Goal: Task Accomplishment & Management: Complete application form

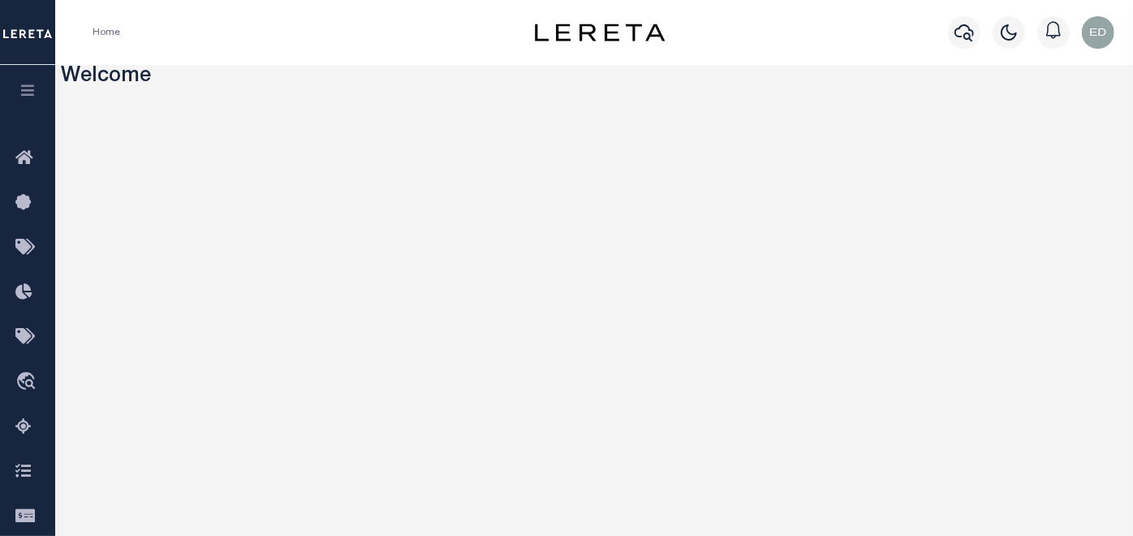
click at [32, 88] on icon "button" at bounding box center [28, 90] width 19 height 15
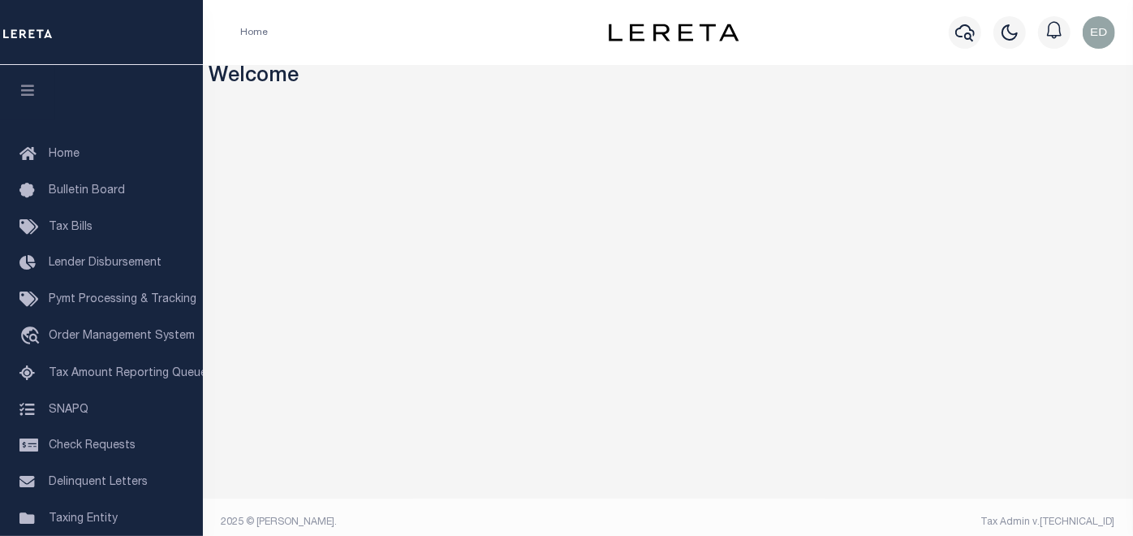
click at [32, 88] on icon "button" at bounding box center [28, 90] width 19 height 15
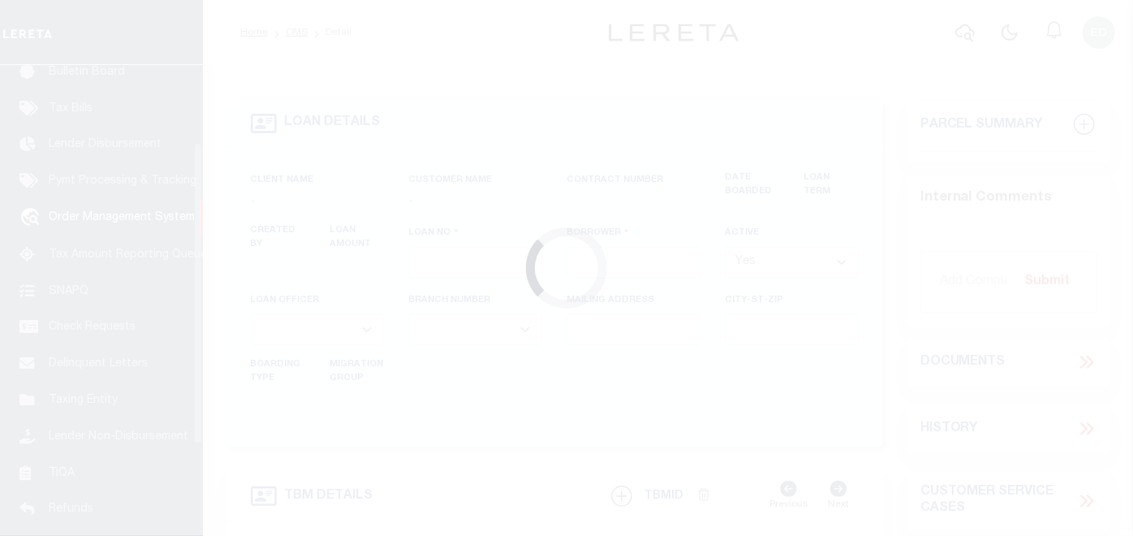
type input "[PERSON_NAME]-T0006"
type input "[PERSON_NAME]"
select select
type input "[STREET_ADDRESS]"
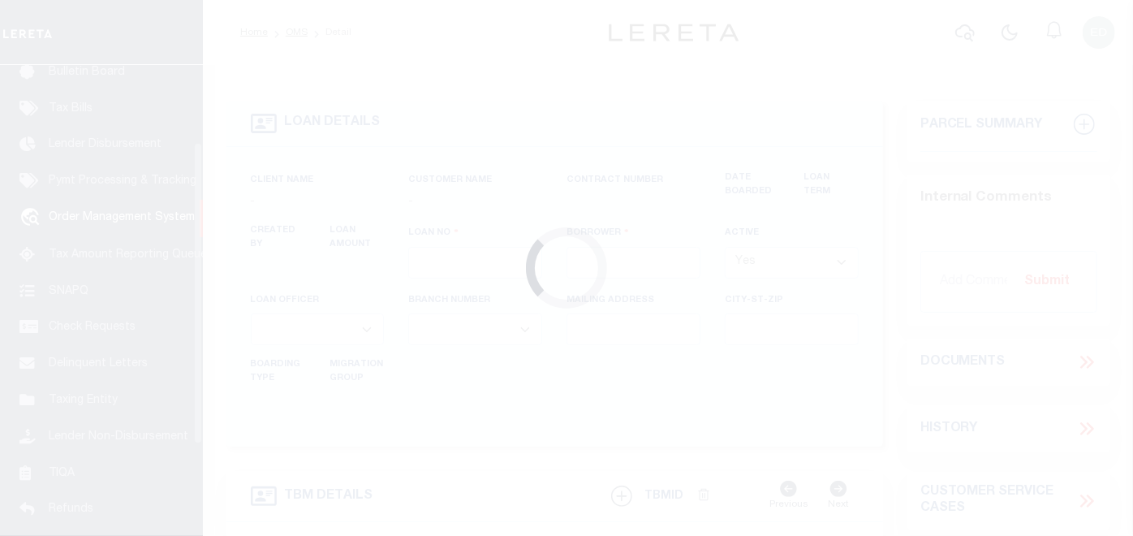
type input "INDEPENDENCE LA 70443-2708"
type input "[DATE]"
select select "10"
select select "Escrow"
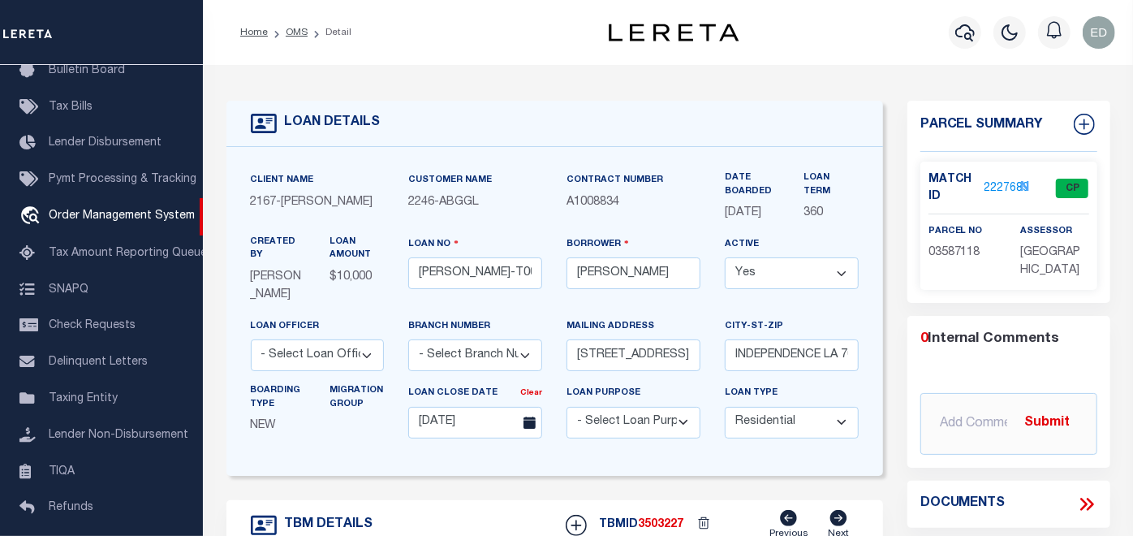
type input "[STREET_ADDRESS]"
select select
type input "INDEPENDENCE LA 70443-2708"
type input "LA"
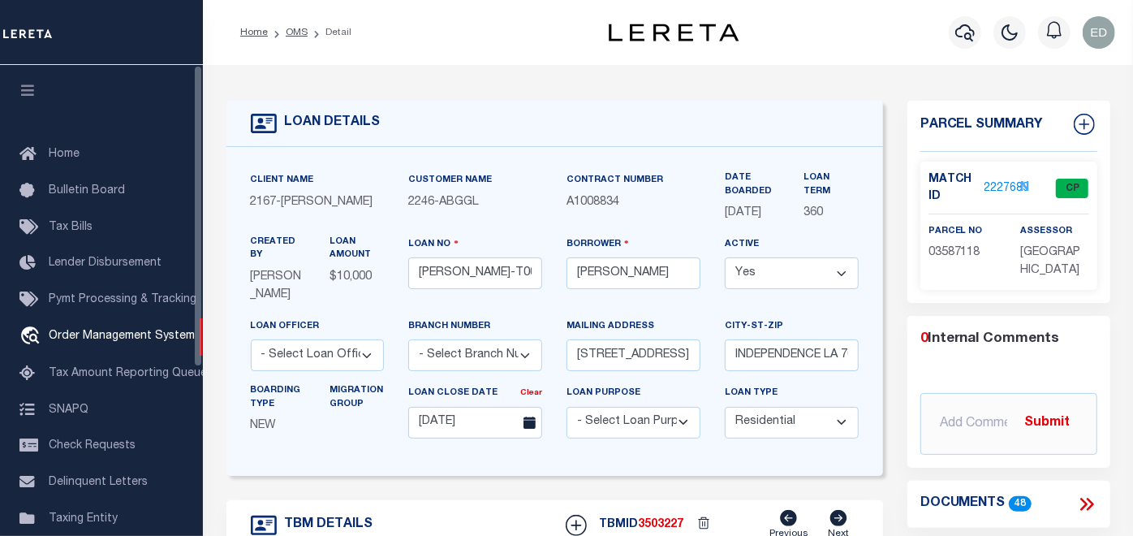
click at [23, 97] on icon "button" at bounding box center [28, 90] width 19 height 15
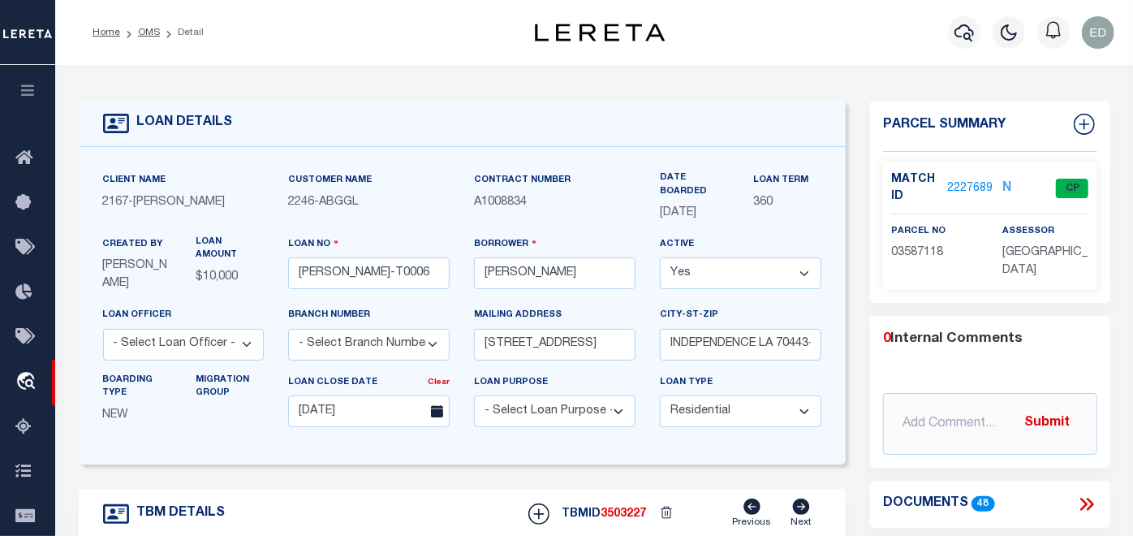
click at [1088, 503] on icon at bounding box center [1086, 504] width 21 height 21
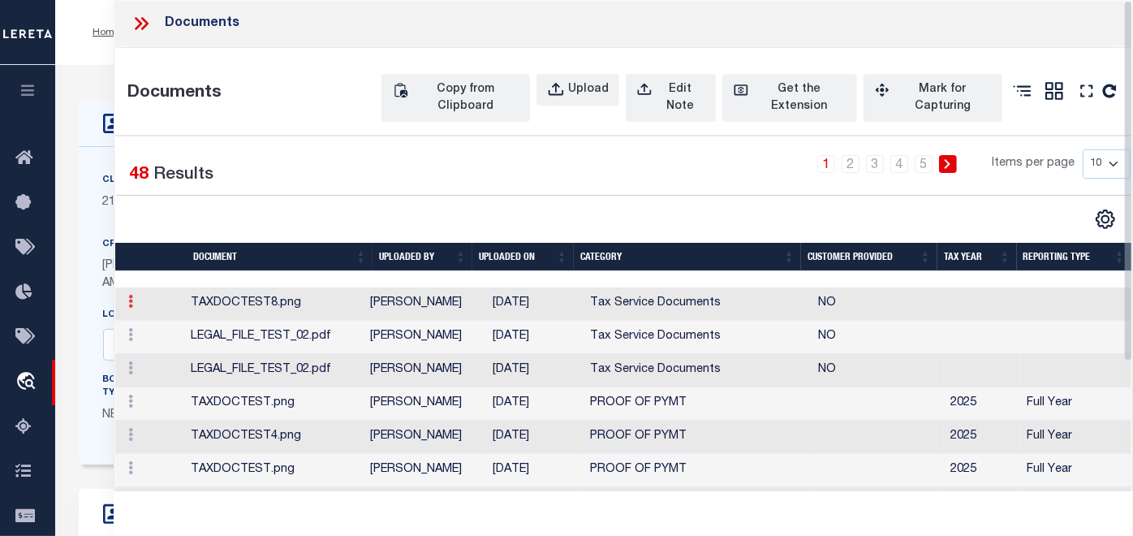
click at [130, 308] on icon at bounding box center [130, 301] width 5 height 13
click at [157, 341] on link "Edit Note" at bounding box center [168, 327] width 90 height 27
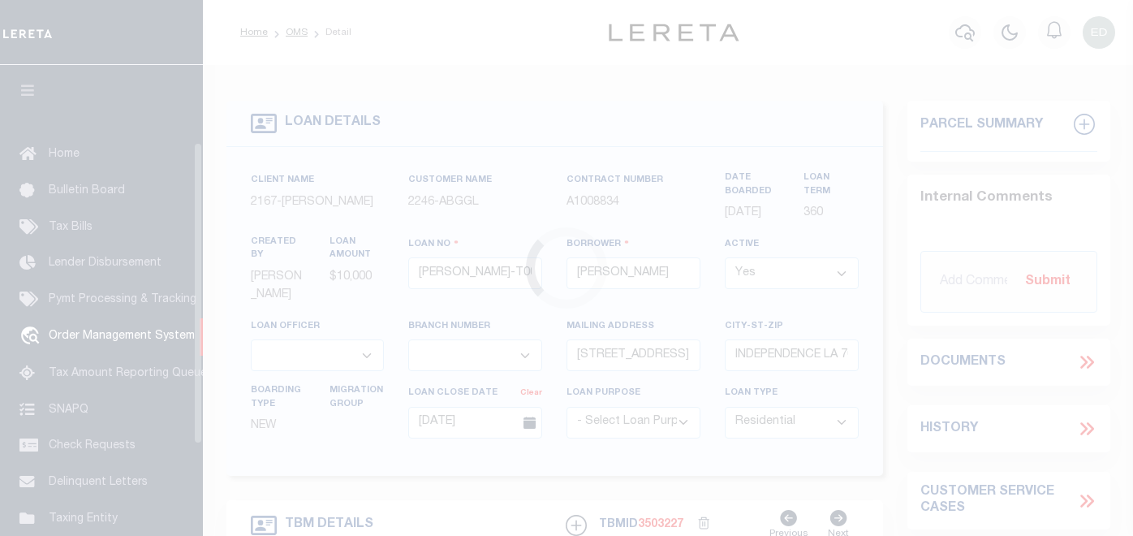
select select "10"
select select "Escrow"
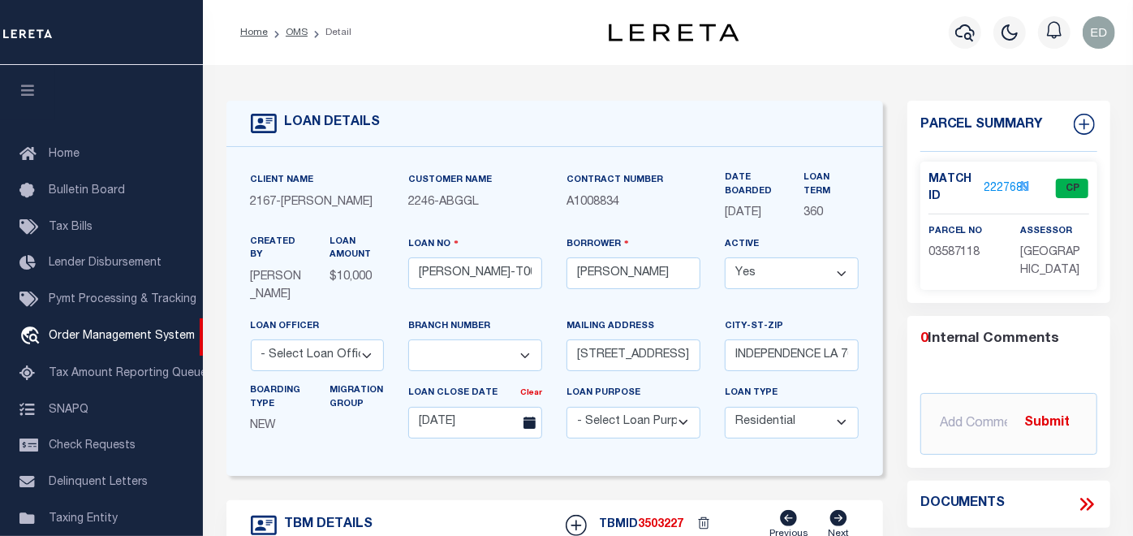
scroll to position [120, 0]
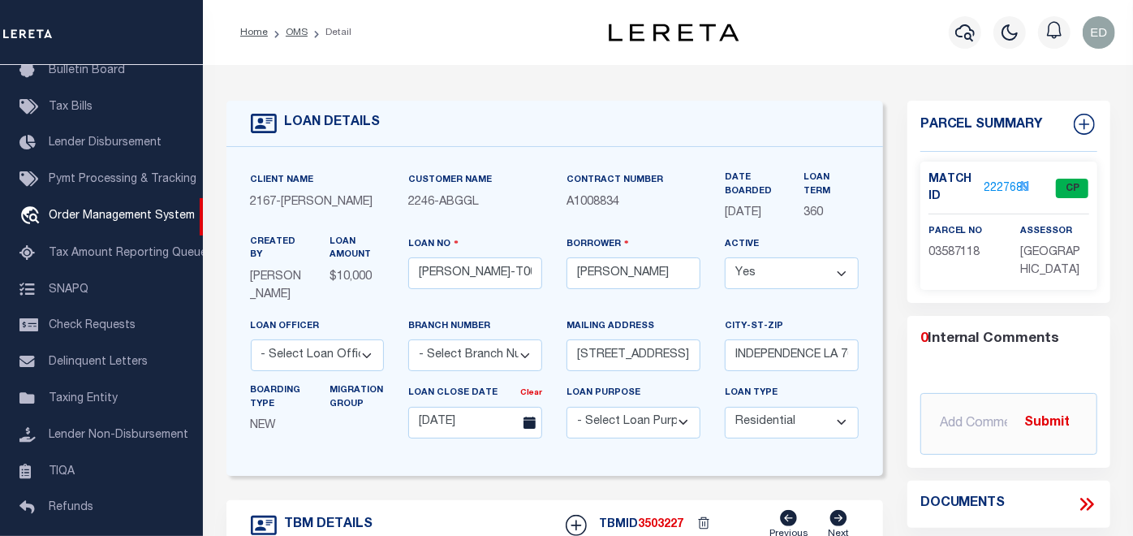
type input "[STREET_ADDRESS]"
select select
type input "INDEPENDENCE LA 70443-2708"
type input "LA"
click at [1089, 501] on icon at bounding box center [1089, 504] width 7 height 13
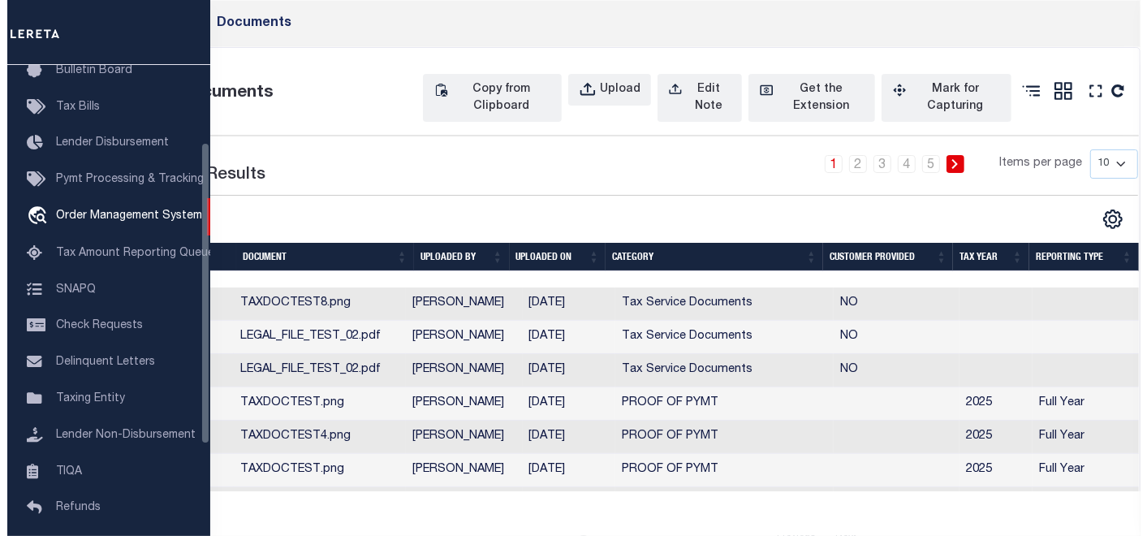
scroll to position [0, 0]
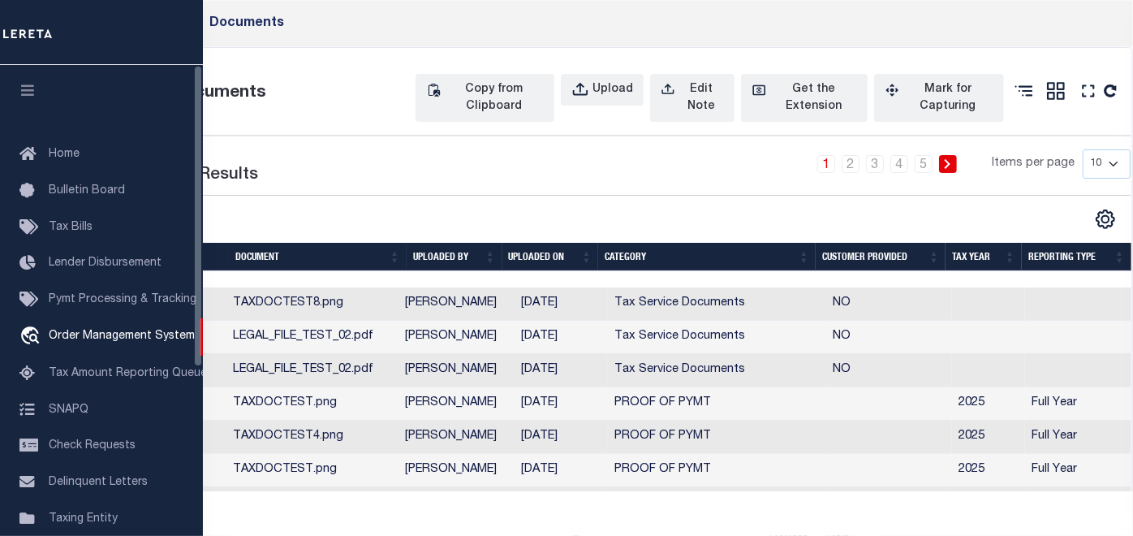
click at [28, 81] on button "button" at bounding box center [27, 92] width 55 height 55
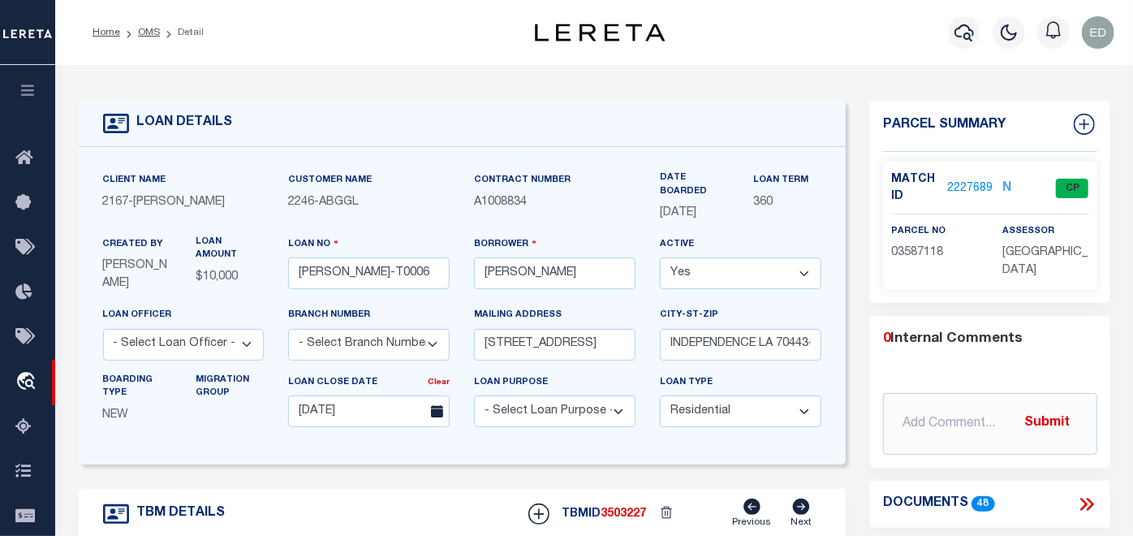
click at [1058, 498] on div "Documents 48" at bounding box center [990, 504] width 214 height 21
click at [1089, 507] on icon at bounding box center [1089, 504] width 7 height 13
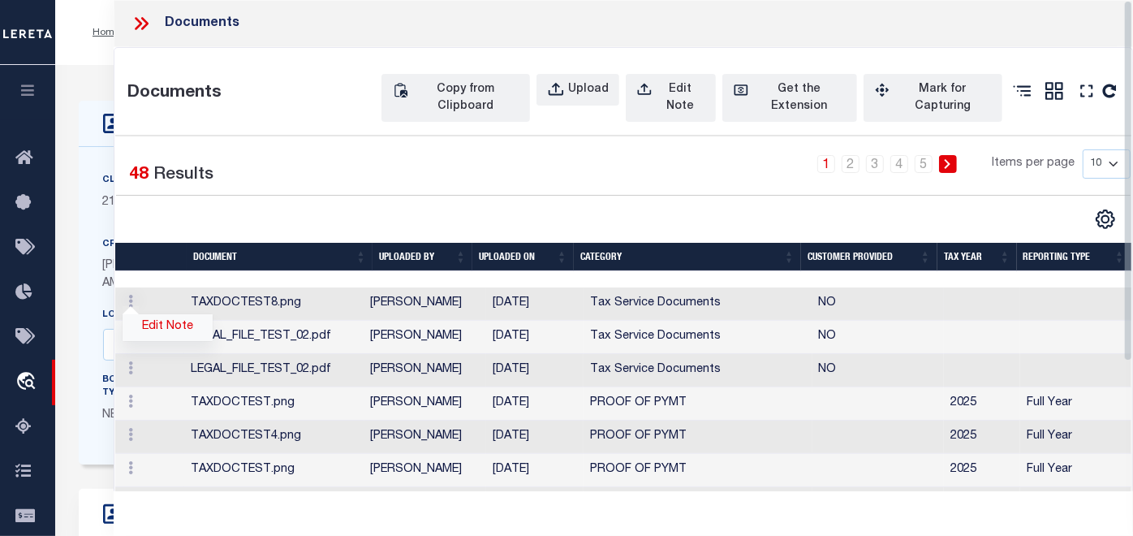
click at [165, 341] on link "Edit Note" at bounding box center [168, 327] width 90 height 27
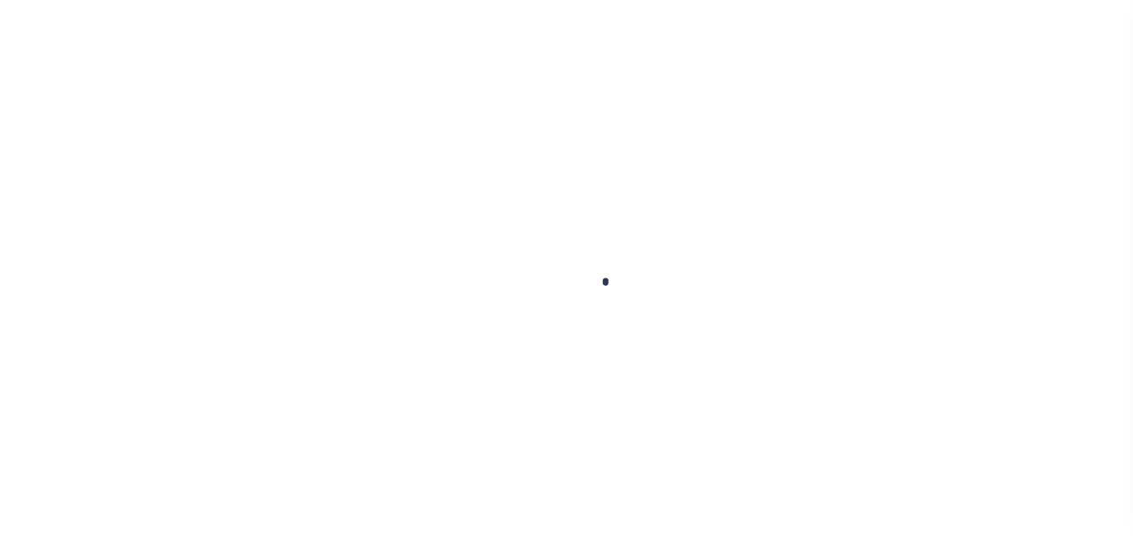
type input "[PERSON_NAME]-T0006"
type input "[PERSON_NAME]"
select select
type input "[STREET_ADDRESS]"
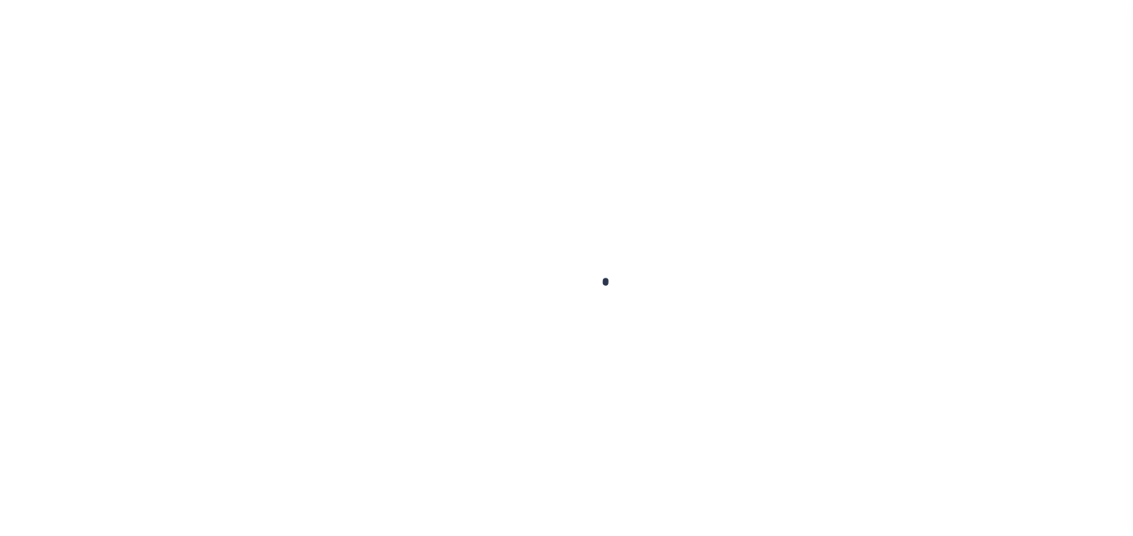
type input "INDEPENDENCE LA 70443-2708"
type input "[DATE]"
select select "10"
select select "Escrow"
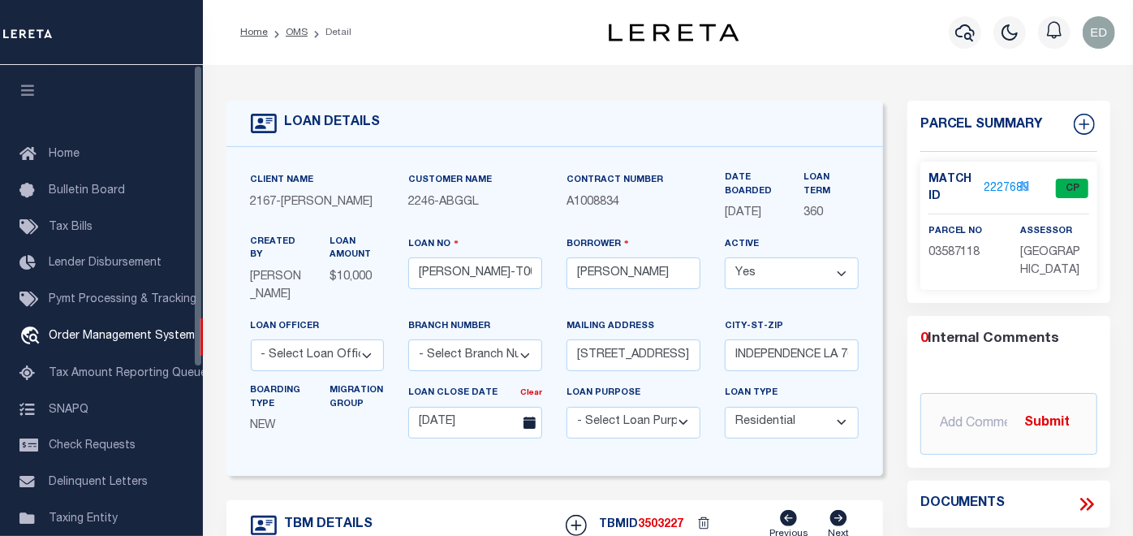
click at [31, 88] on icon "button" at bounding box center [28, 90] width 19 height 15
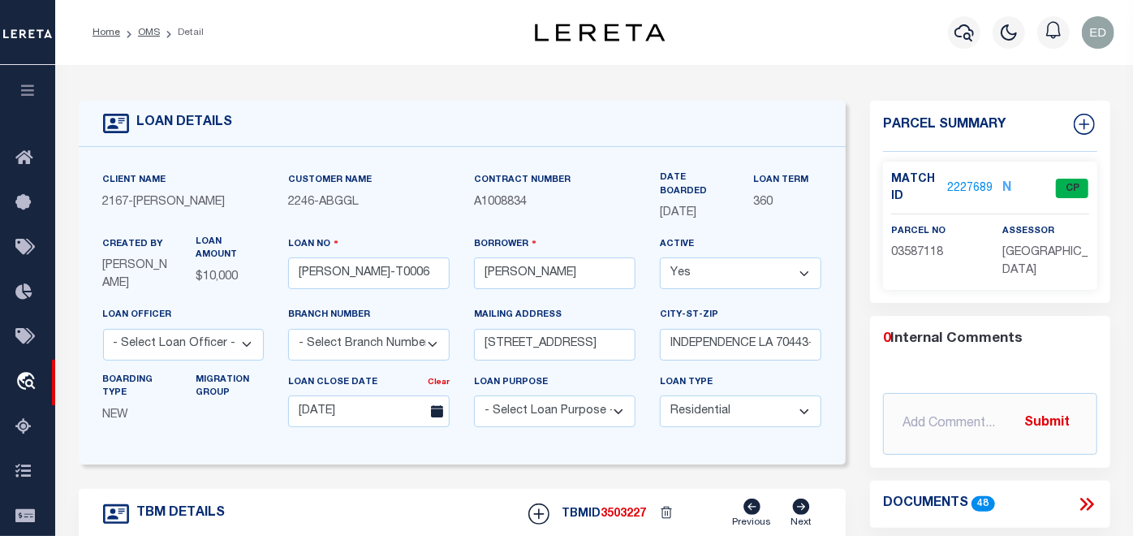
type input "[STREET_ADDRESS]"
select select
type input "INDEPENDENCE LA 70443-2708"
type input "LA"
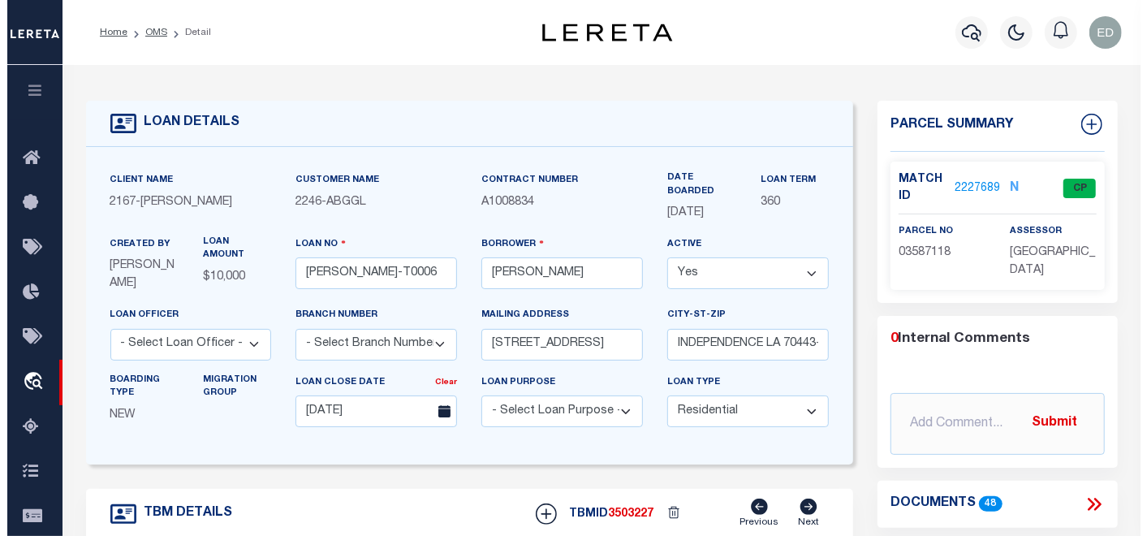
scroll to position [90, 0]
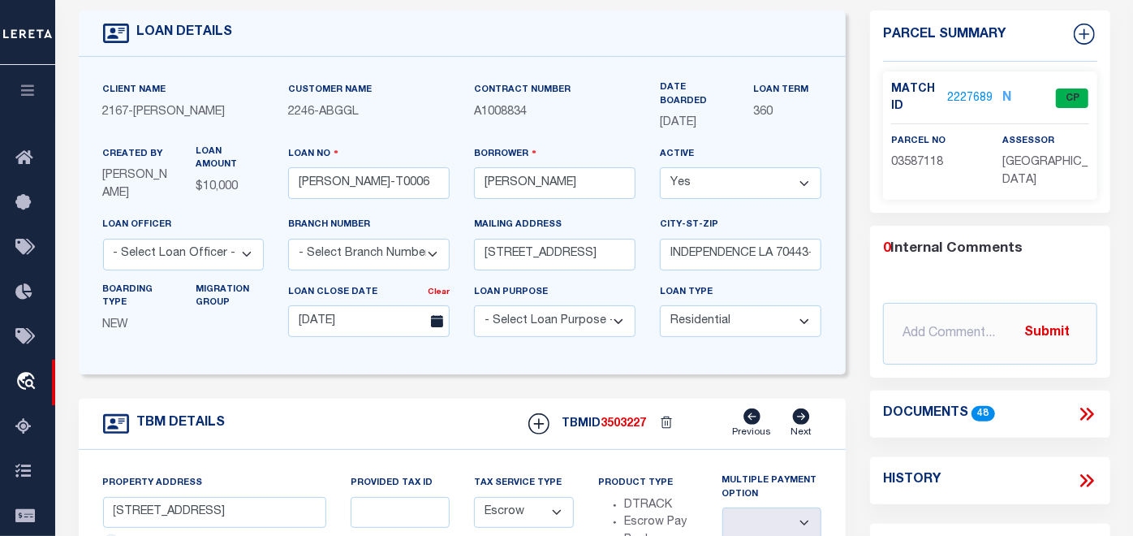
click at [1091, 413] on icon at bounding box center [1089, 414] width 7 height 13
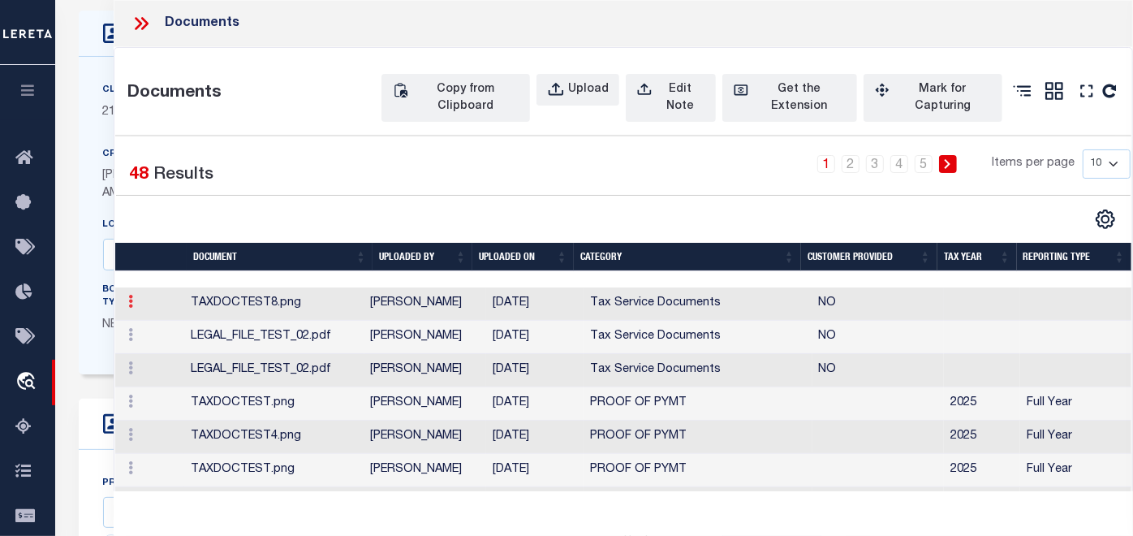
click at [126, 310] on link at bounding box center [131, 303] width 18 height 13
click at [164, 341] on link "Edit Note" at bounding box center [168, 327] width 90 height 27
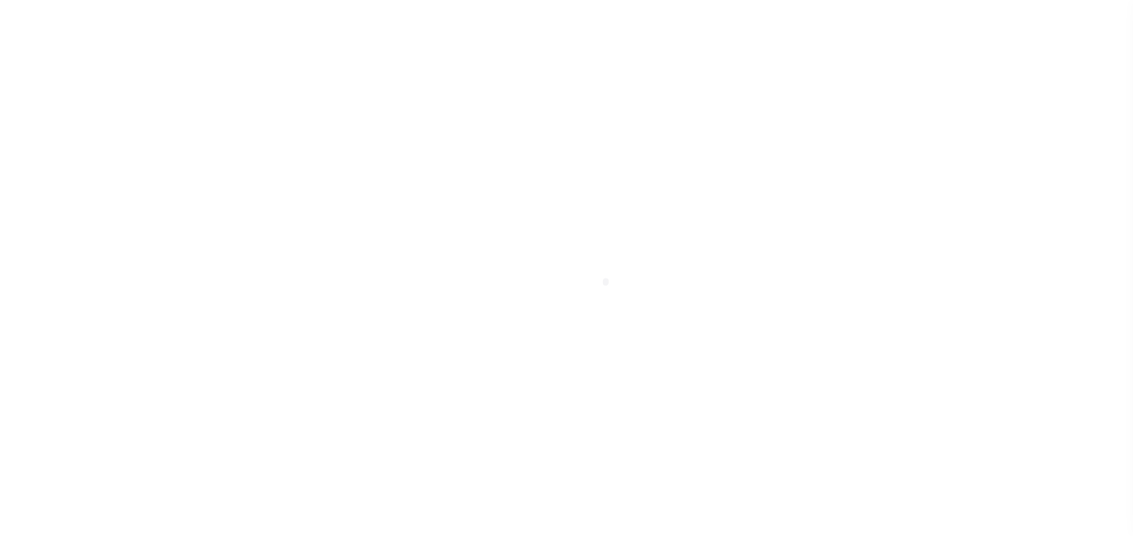
type input "[PERSON_NAME]-T0006"
type input "[PERSON_NAME]"
select select
type input "[STREET_ADDRESS]"
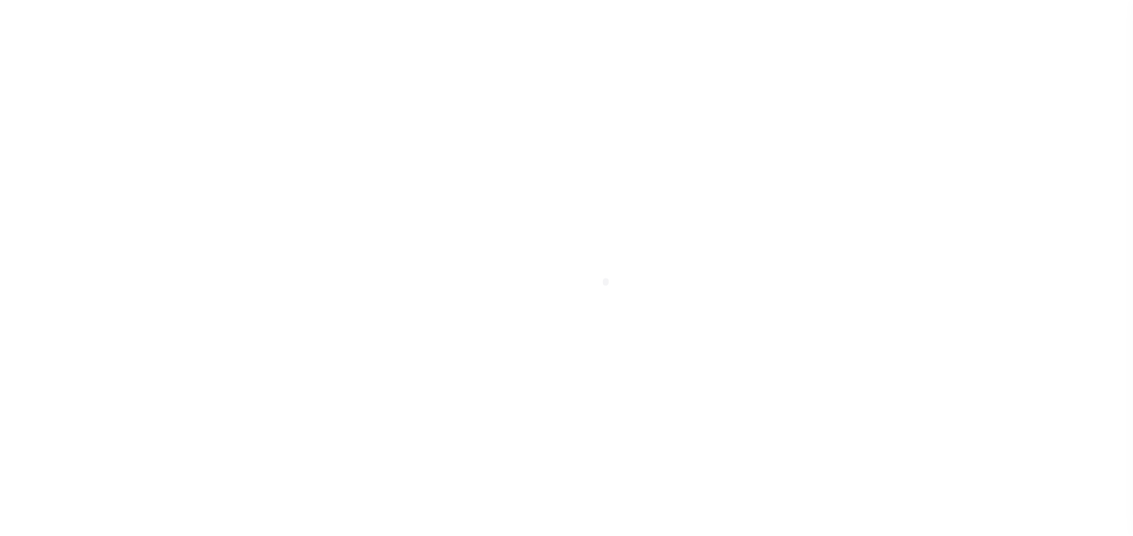
type input "INDEPENDENCE LA 70443-2708"
type input "[DATE]"
select select "10"
select select "Escrow"
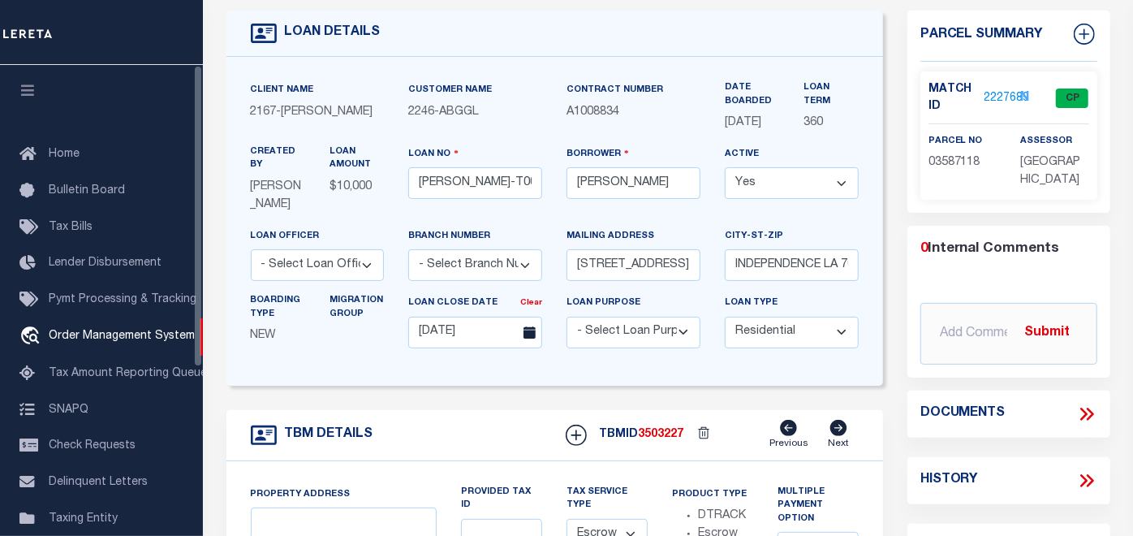
drag, startPoint x: 34, startPoint y: 97, endPoint x: 1030, endPoint y: 312, distance: 1019.1
click at [34, 97] on icon "button" at bounding box center [28, 90] width 19 height 15
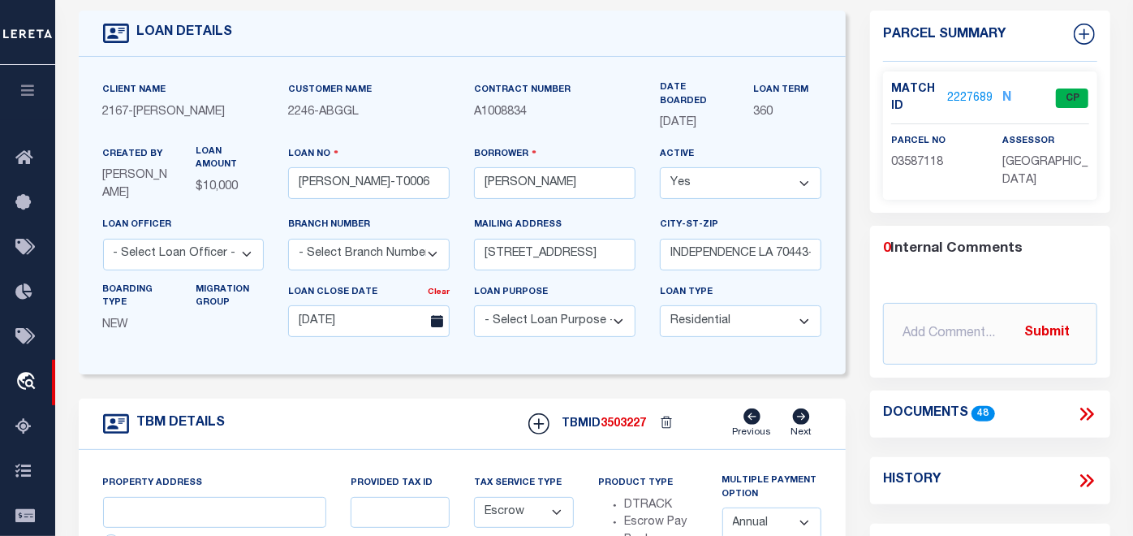
type input "[STREET_ADDRESS]"
select select
type input "INDEPENDENCE LA 70443-2708"
type input "LA"
click at [1088, 418] on icon at bounding box center [1089, 414] width 7 height 13
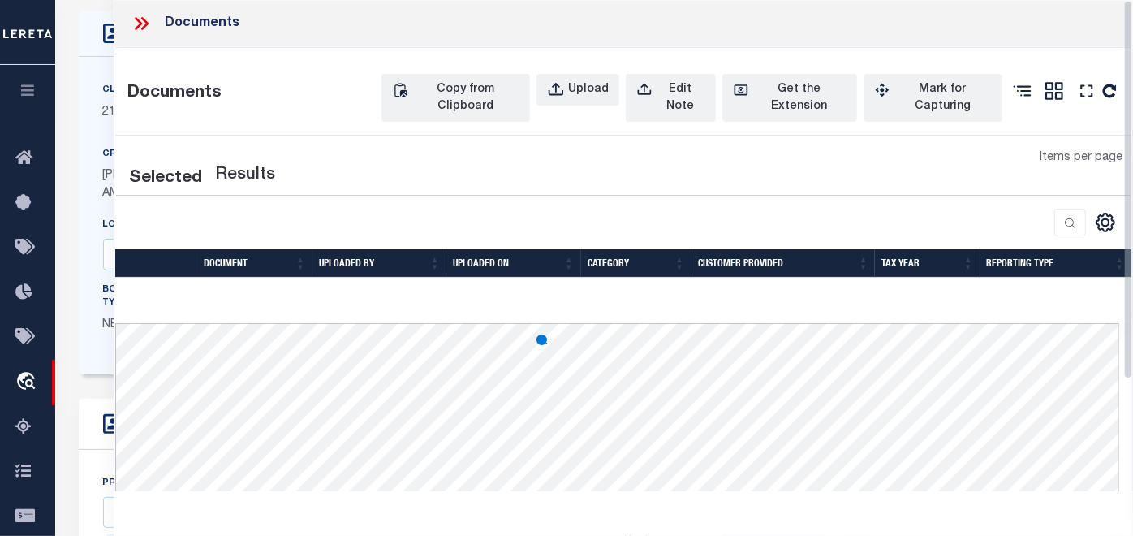
click at [1085, 414] on div "LOAN DETAILS Client Name 2167" at bounding box center [594, 480] width 1078 height 1011
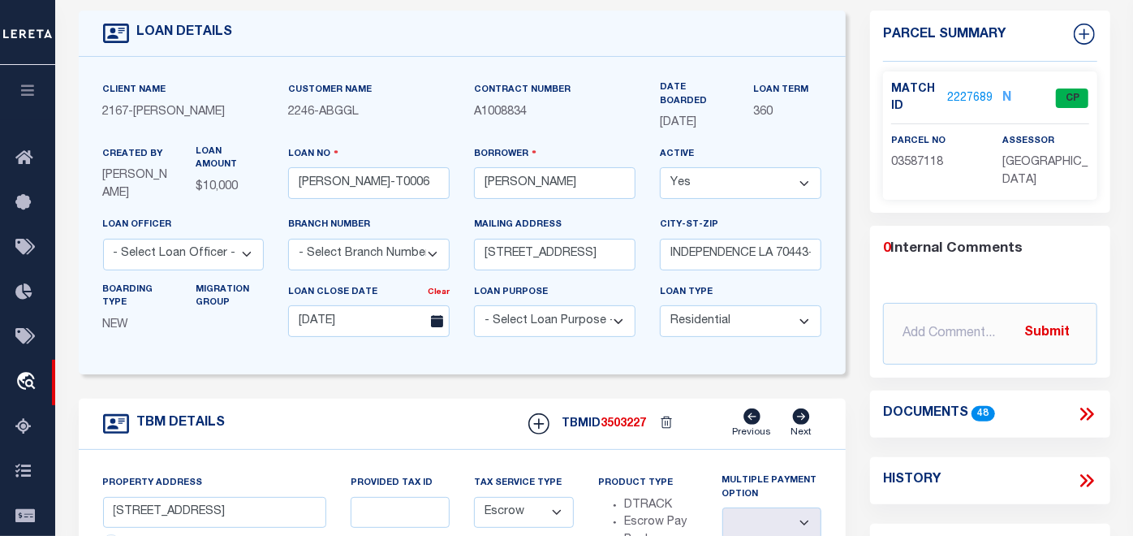
click at [1088, 409] on icon at bounding box center [1089, 414] width 7 height 13
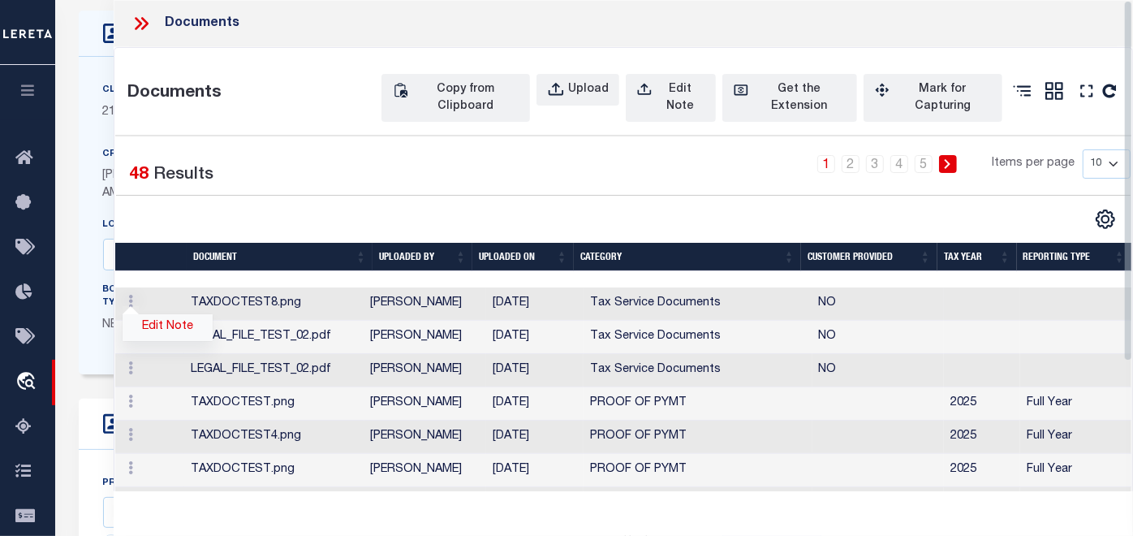
click at [158, 341] on link "Edit Note" at bounding box center [168, 327] width 90 height 27
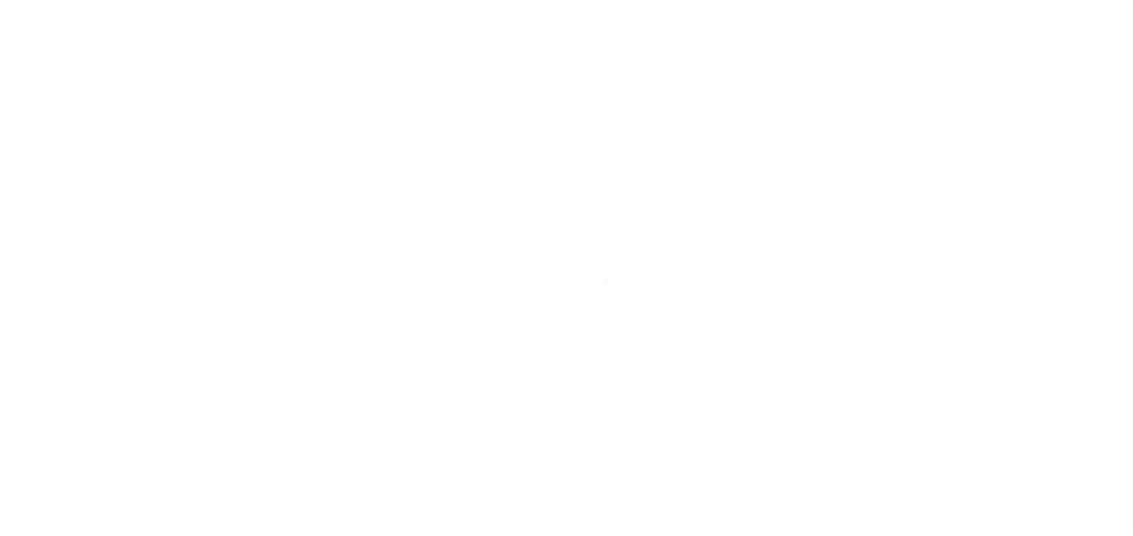
type input "[PERSON_NAME]-T0006"
type input "[PERSON_NAME]"
select select
type input "[STREET_ADDRESS]"
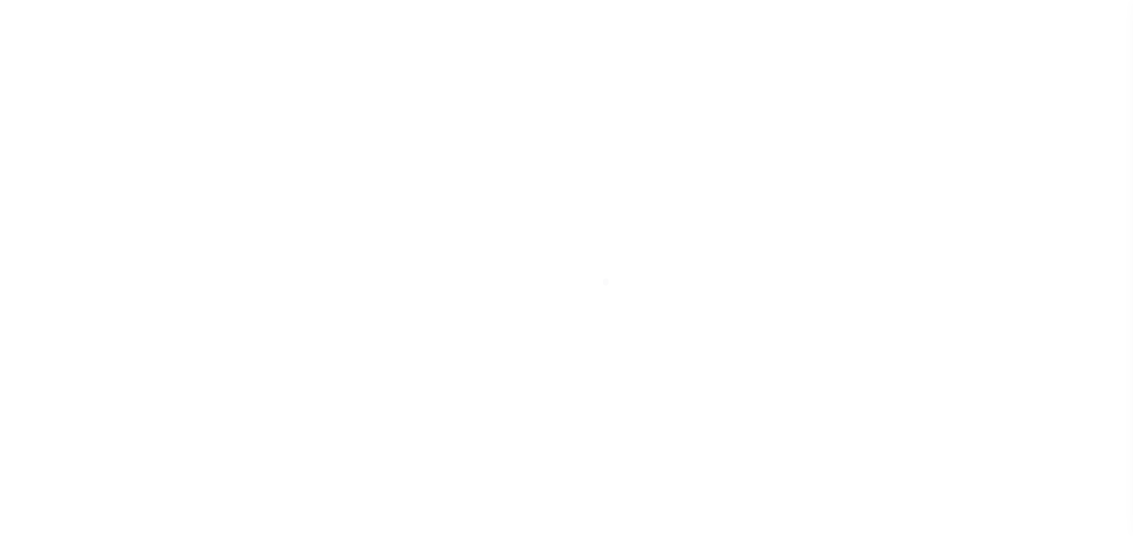
type input "INDEPENDENCE LA 70443-2708"
type input "[DATE]"
select select "10"
select select "Escrow"
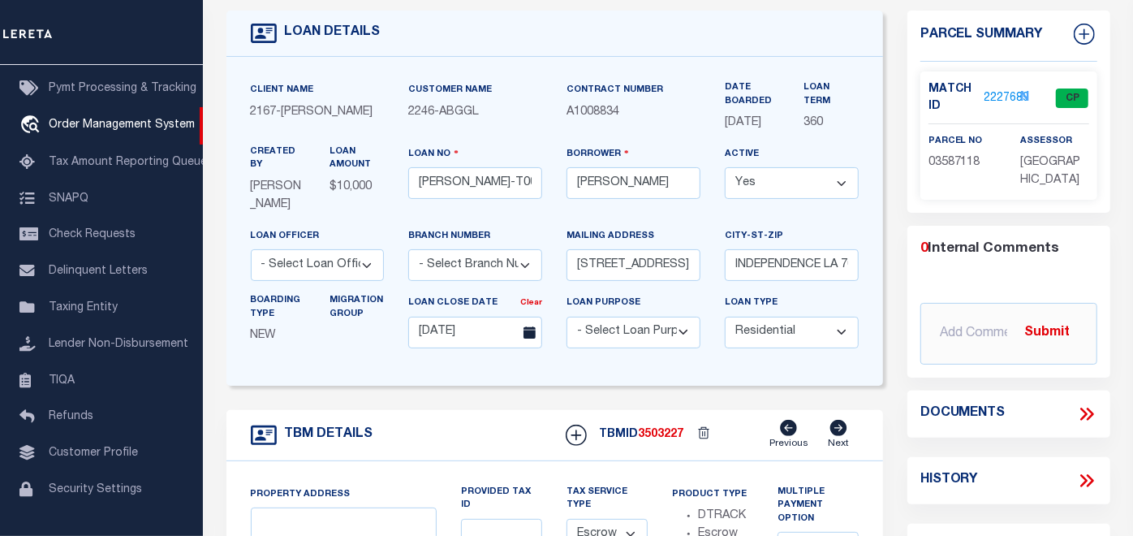
type input "[STREET_ADDRESS]"
select select
type input "INDEPENDENCE LA 70443-2708"
type input "LA"
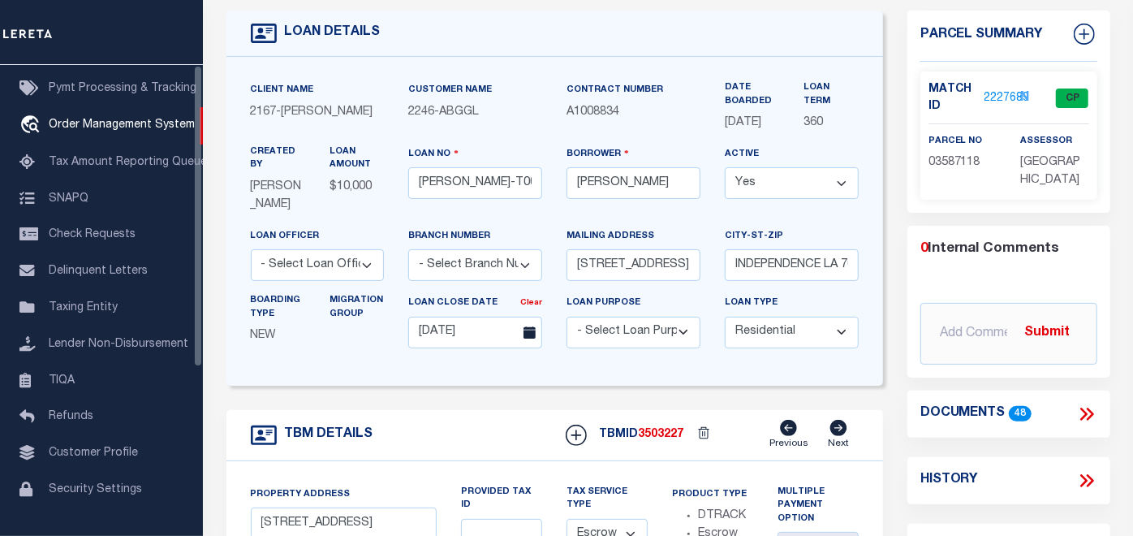
scroll to position [0, 0]
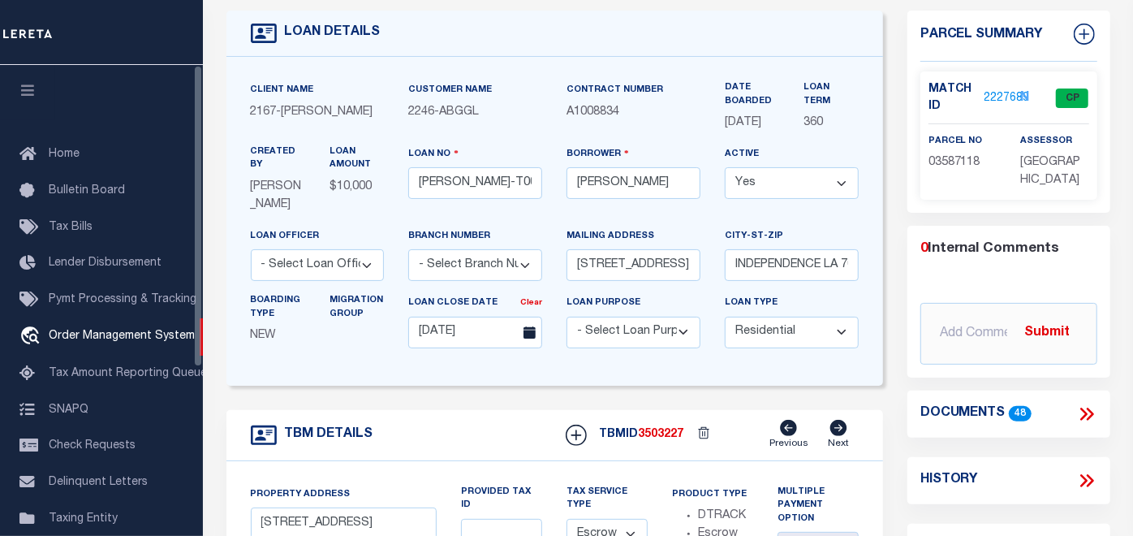
drag, startPoint x: 28, startPoint y: 88, endPoint x: 630, endPoint y: 280, distance: 632.3
click at [28, 88] on icon "button" at bounding box center [28, 90] width 19 height 15
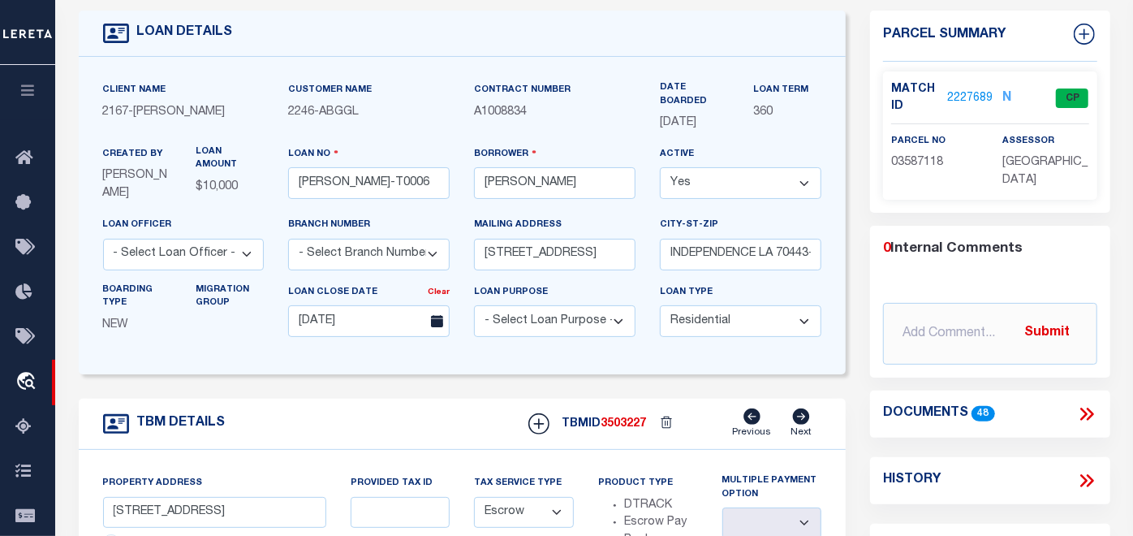
click at [1083, 408] on icon at bounding box center [1084, 414] width 7 height 13
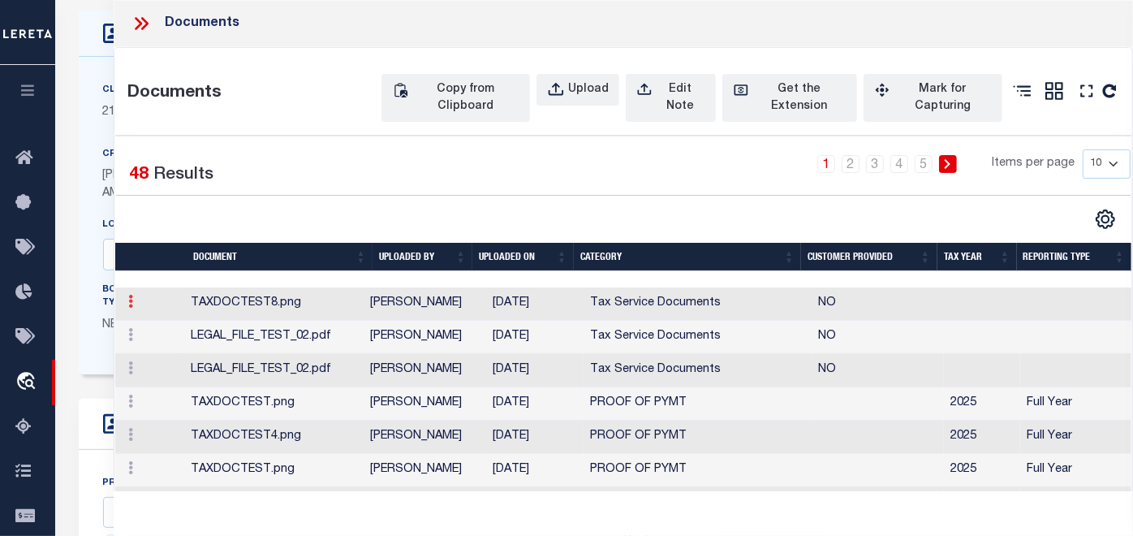
click at [128, 308] on icon at bounding box center [130, 301] width 5 height 13
click at [157, 341] on link "Edit Note" at bounding box center [168, 327] width 90 height 27
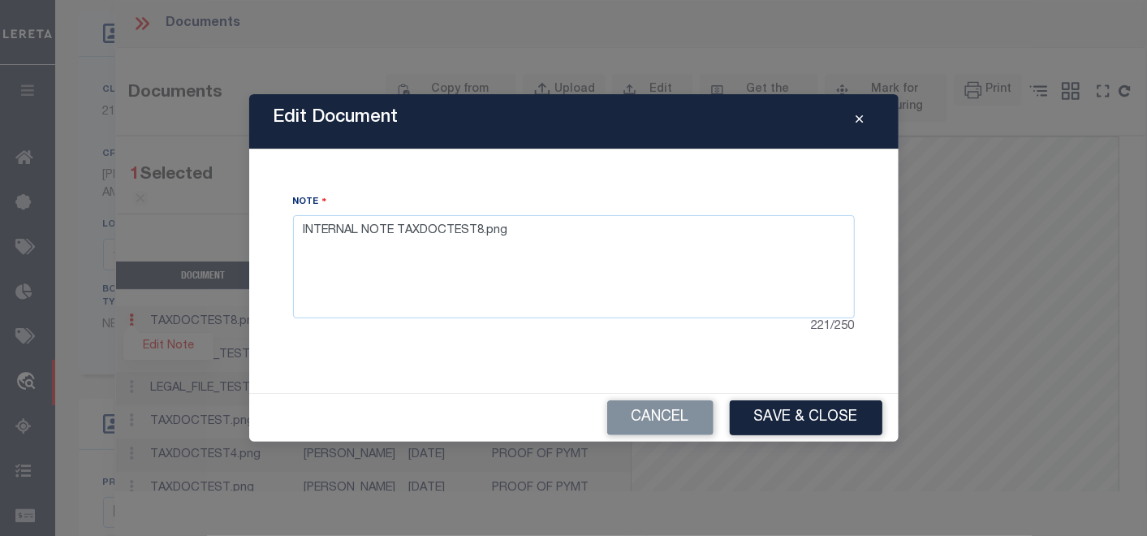
click at [862, 120] on icon "Close" at bounding box center [859, 120] width 7 height 12
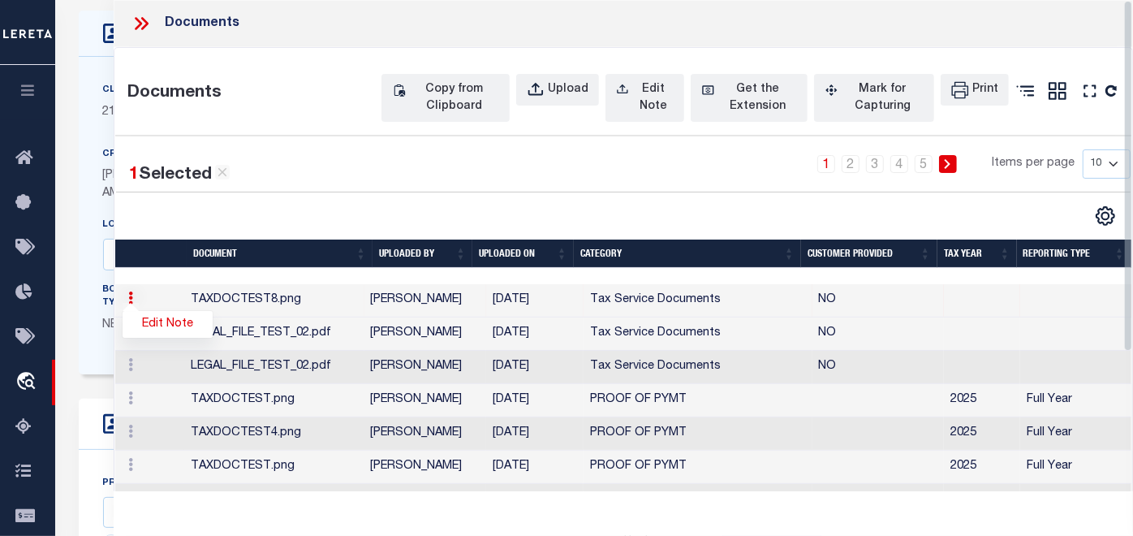
click at [145, 23] on icon at bounding box center [141, 23] width 21 height 21
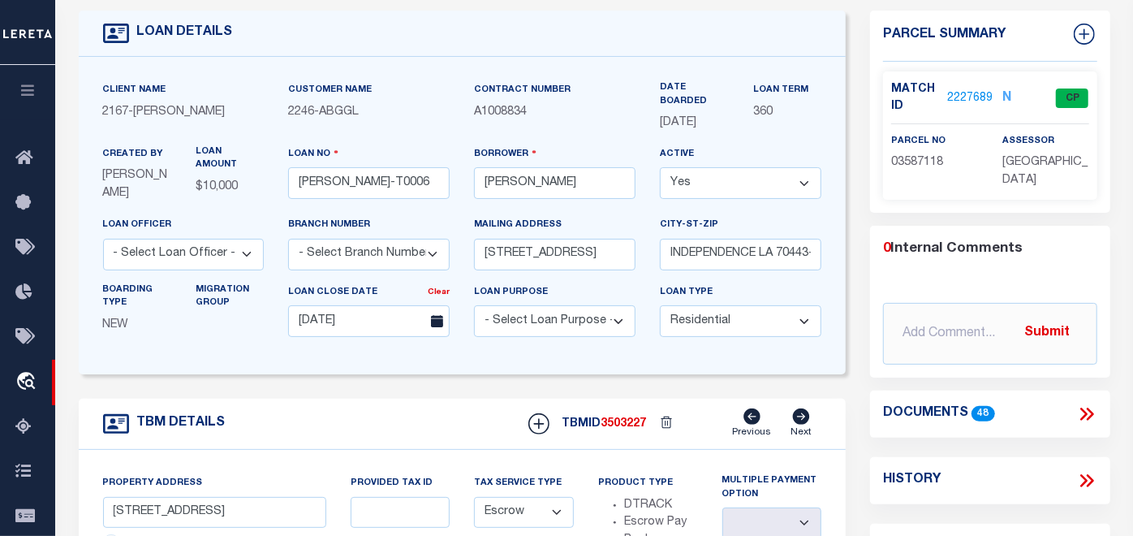
click at [1090, 409] on icon at bounding box center [1089, 414] width 7 height 13
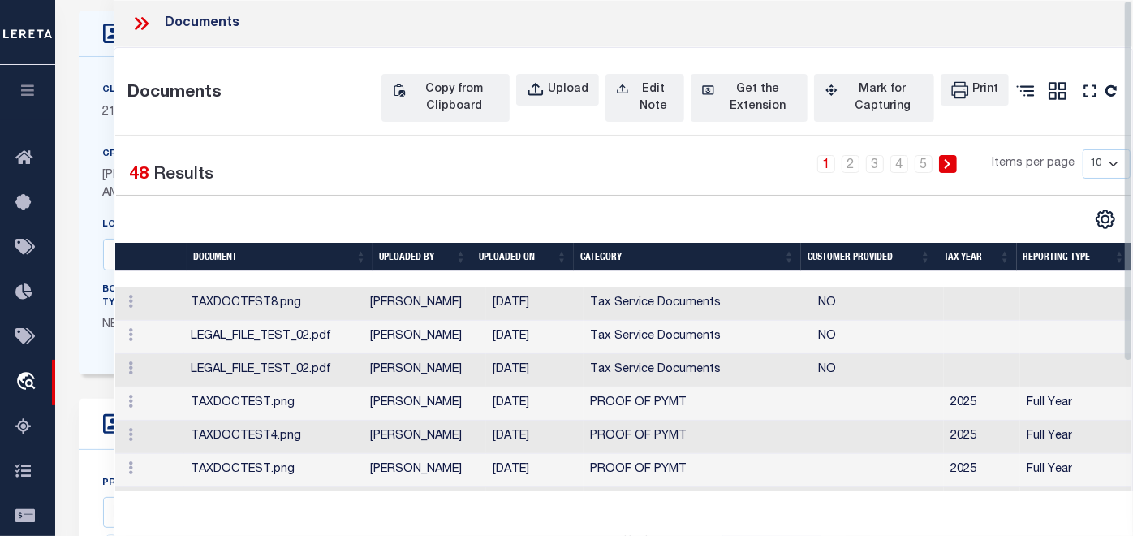
click at [138, 20] on icon at bounding box center [138, 23] width 7 height 13
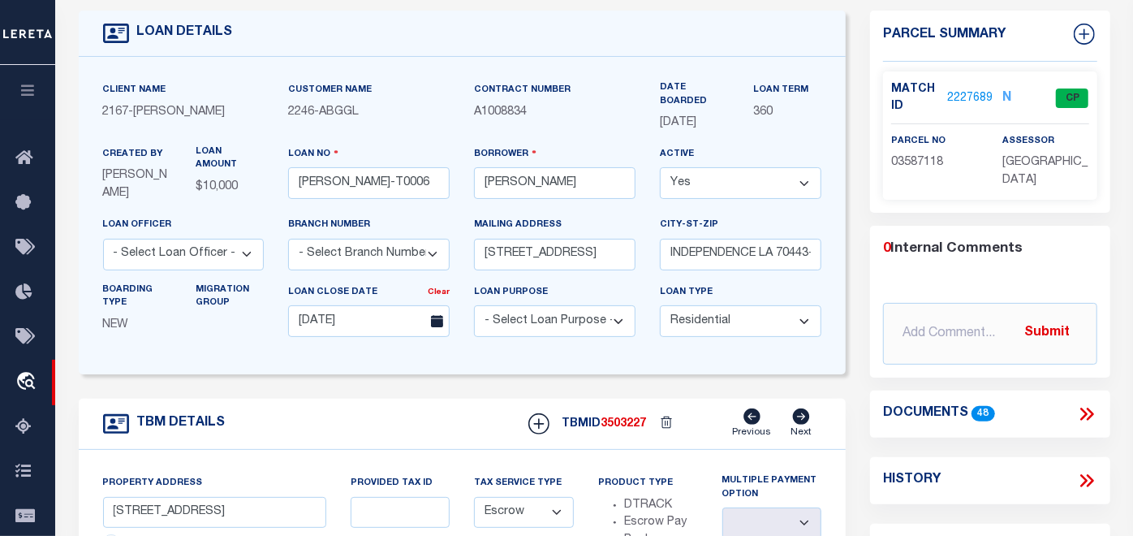
click at [1089, 406] on icon at bounding box center [1086, 413] width 21 height 21
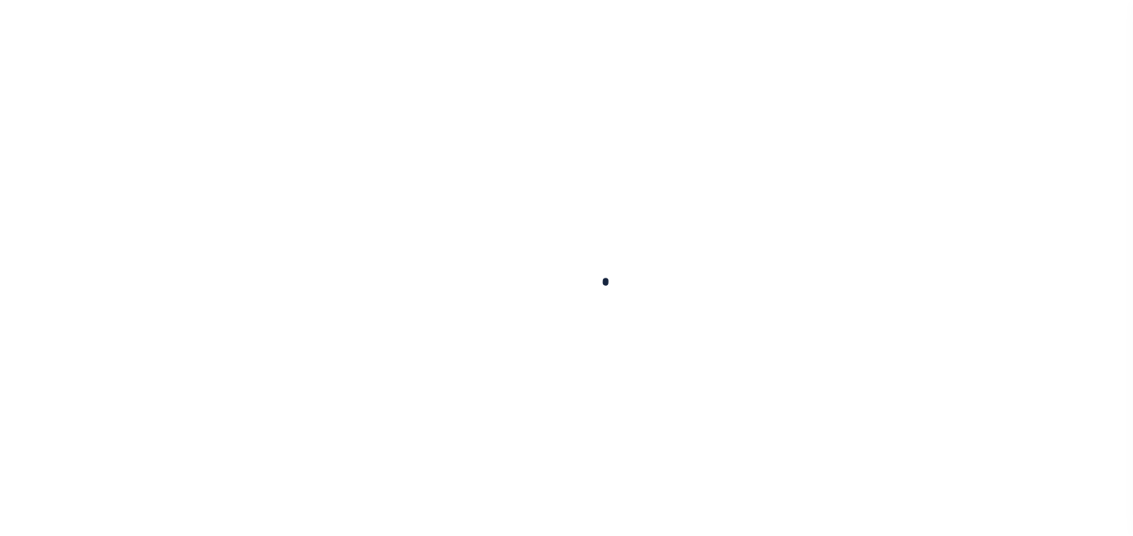
scroll to position [176, 0]
type input "[PERSON_NAME]-T0006"
type input "[PERSON_NAME]"
select select
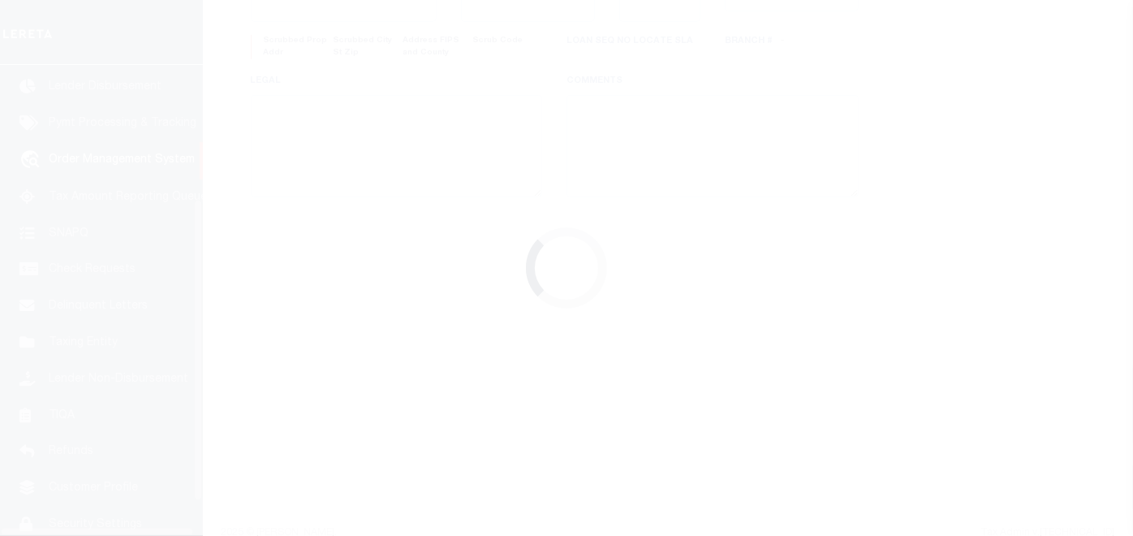
type input "[STREET_ADDRESS]"
type input "INDEPENDENCE LA 70443-2708"
type input "[DATE]"
select select "10"
select select "Escrow"
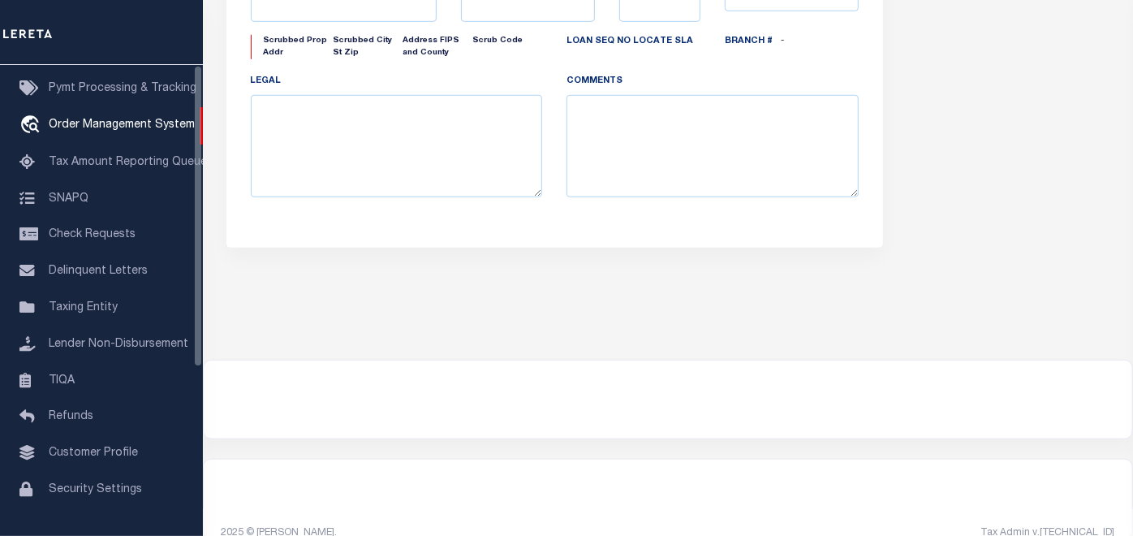
scroll to position [0, 0]
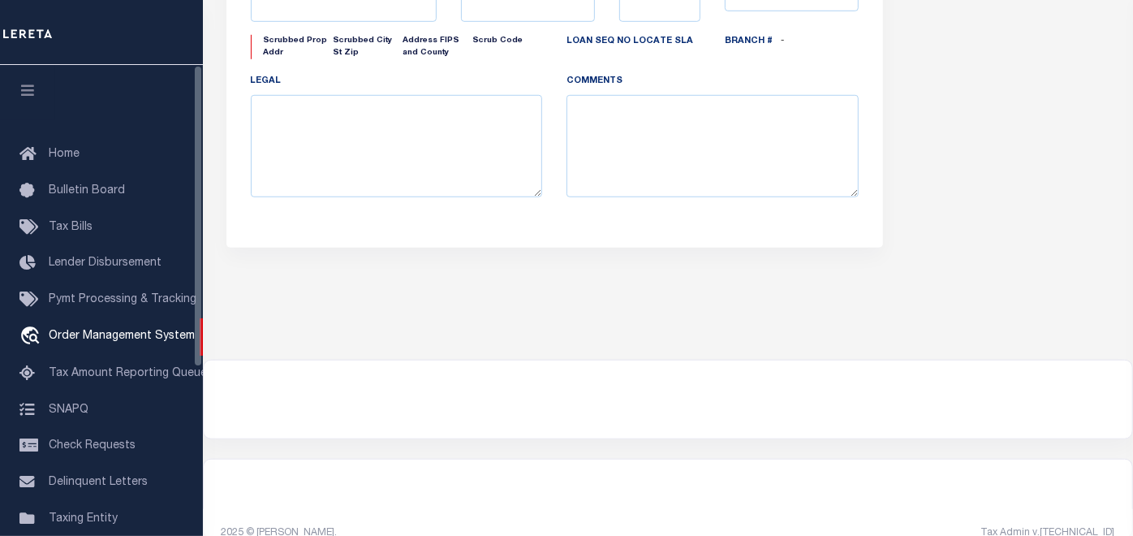
click at [28, 88] on icon "button" at bounding box center [28, 90] width 19 height 15
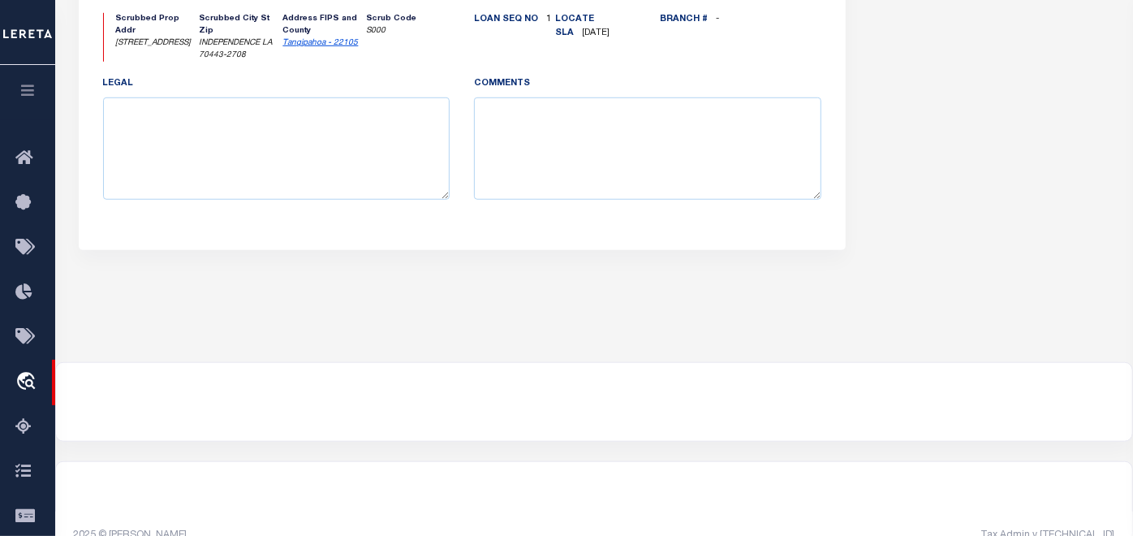
type input "[STREET_ADDRESS]"
select select
type input "INDEPENDENCE LA 70443-2708"
type input "LA"
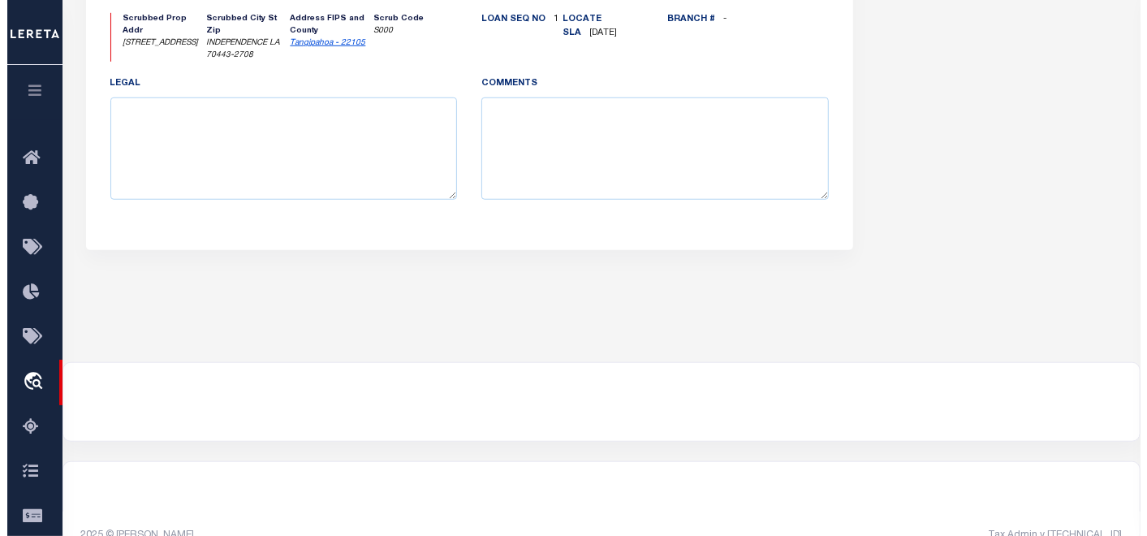
scroll to position [82, 0]
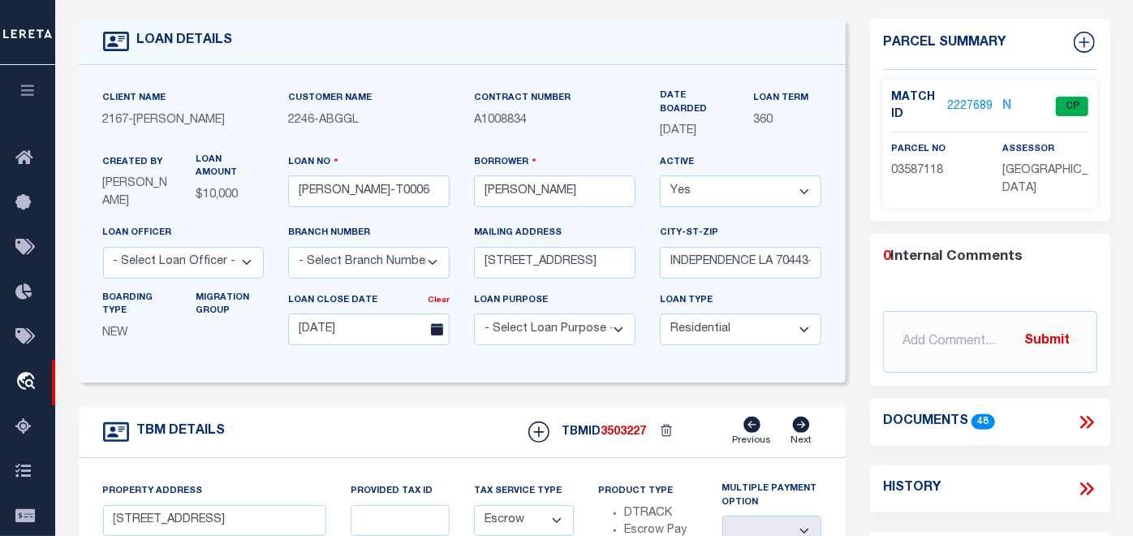
click at [1089, 418] on icon at bounding box center [1086, 422] width 21 height 21
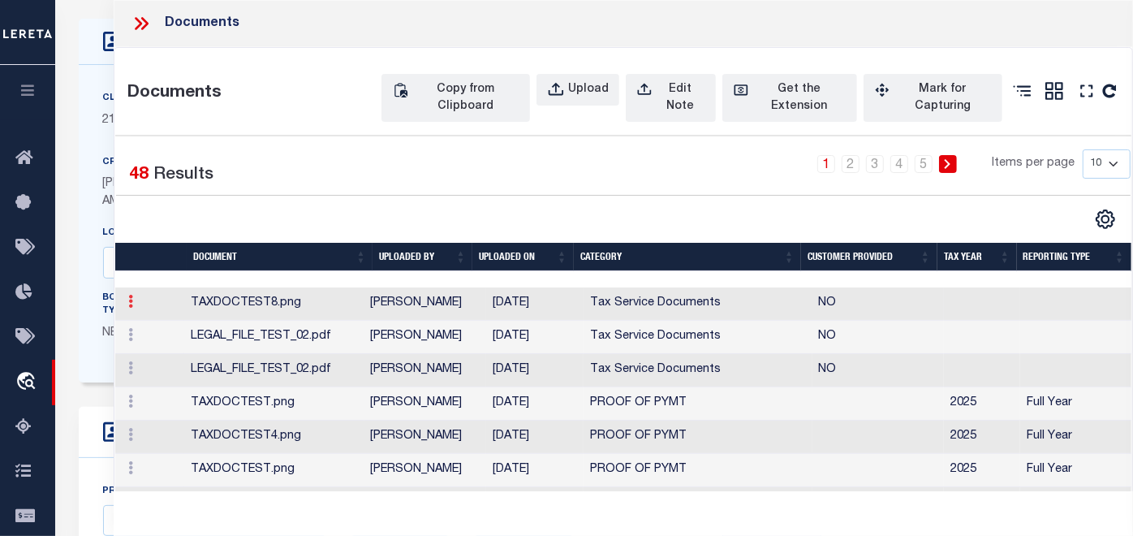
click at [132, 308] on icon at bounding box center [130, 301] width 5 height 13
click at [169, 341] on link "Edit Note" at bounding box center [168, 327] width 90 height 27
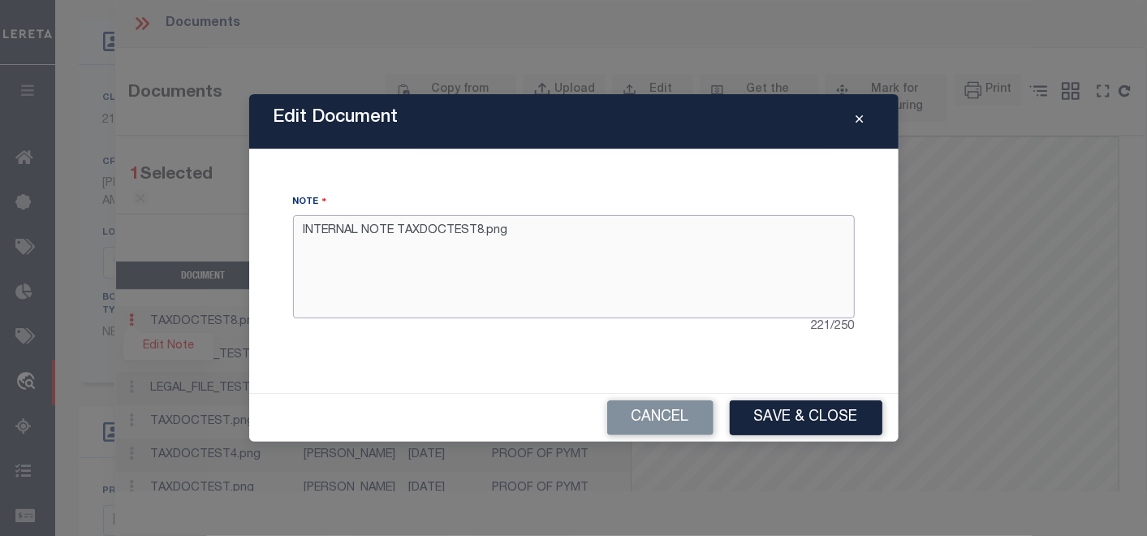
click at [679, 230] on textarea "INTERNAL NOTE TAXDOCTEST8.png" at bounding box center [574, 266] width 562 height 102
type textarea "INTERNAL NOTE TAXDOCTEST8.png wedfads"
click at [800, 420] on button "Save & Close" at bounding box center [806, 417] width 153 height 35
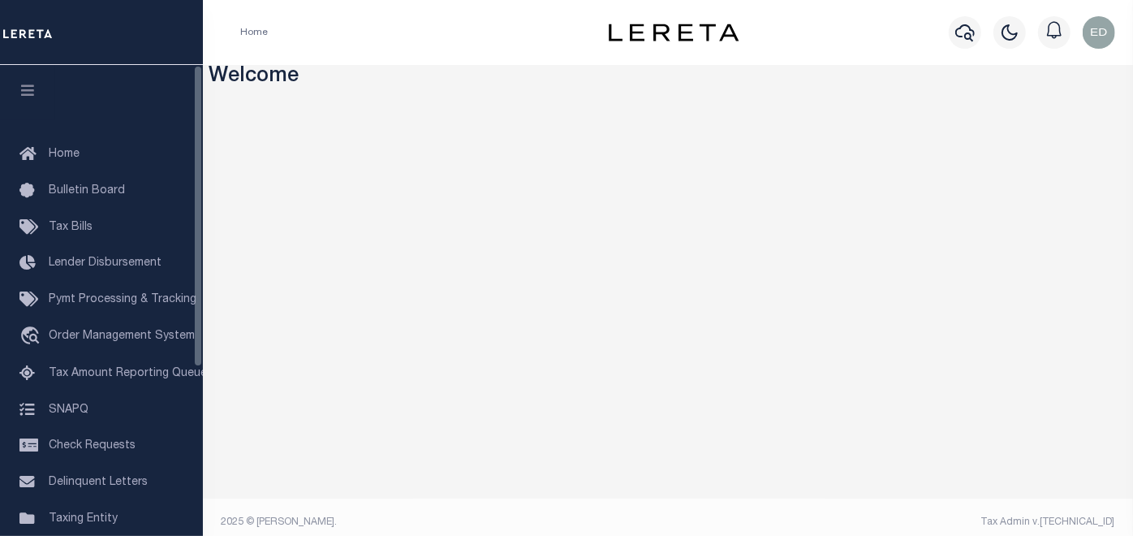
click at [19, 94] on icon "button" at bounding box center [28, 90] width 19 height 15
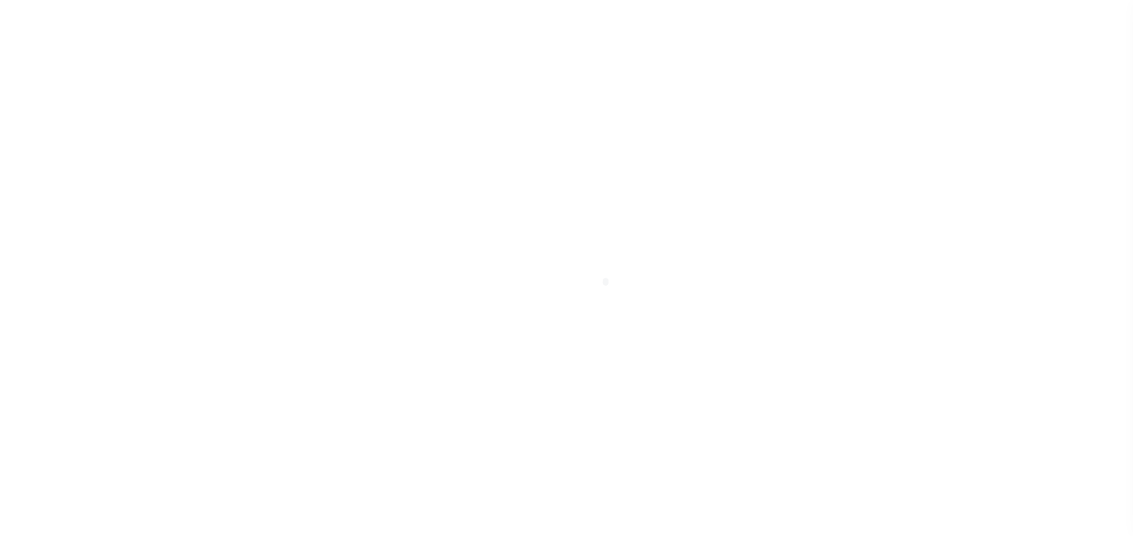
type input "[PERSON_NAME]-T0006"
type input "[PERSON_NAME]"
select select
type input "[STREET_ADDRESS]"
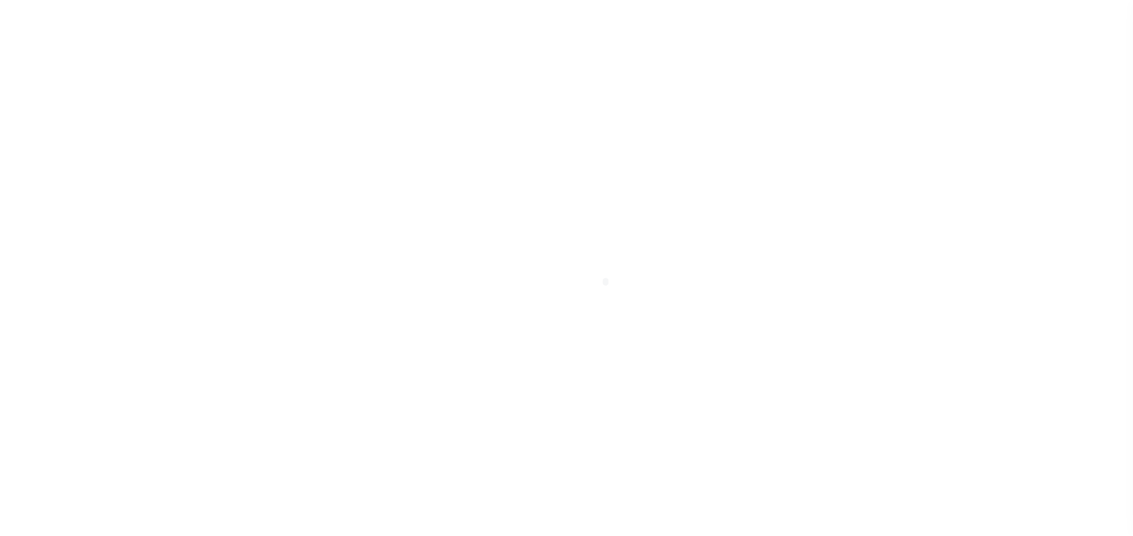
type input "INDEPENDENCE LA 70443-2708"
type input "[DATE]"
select select "10"
select select "Escrow"
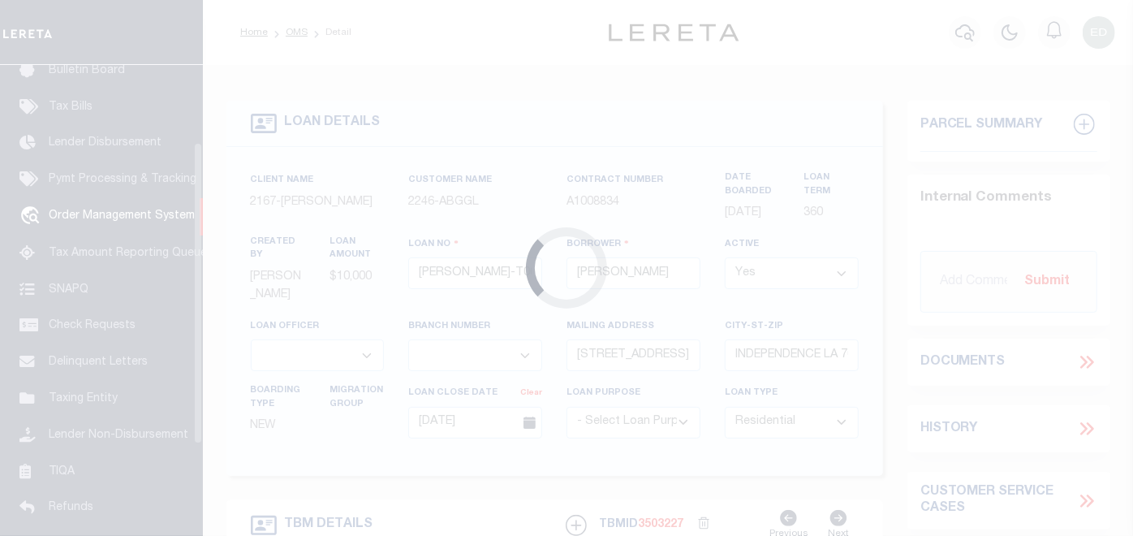
scroll to position [120, 0]
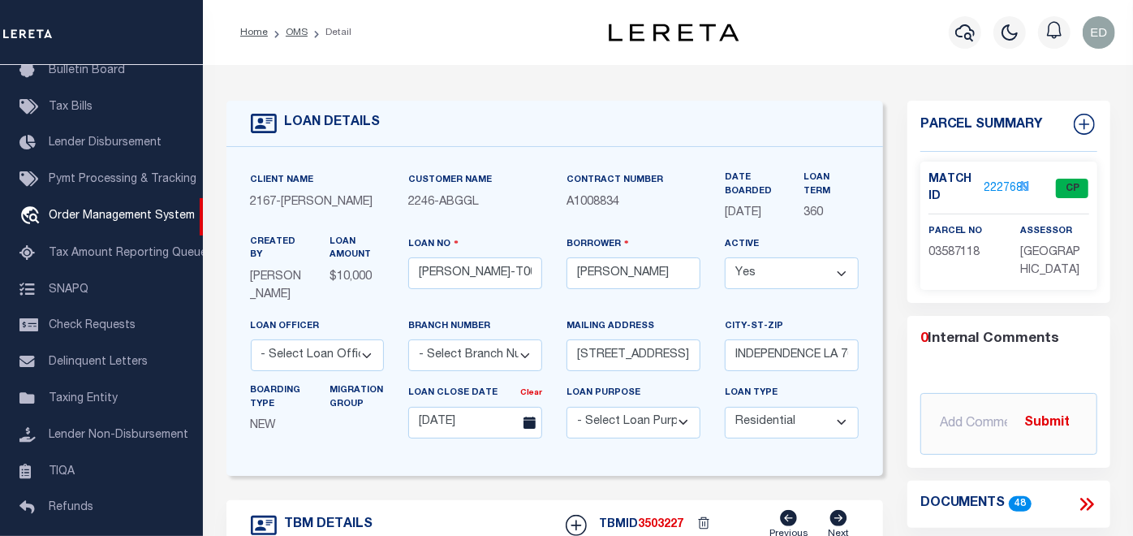
type input "[STREET_ADDRESS]"
select select
type input "INDEPENDENCE LA 70443-2708"
type input "LA"
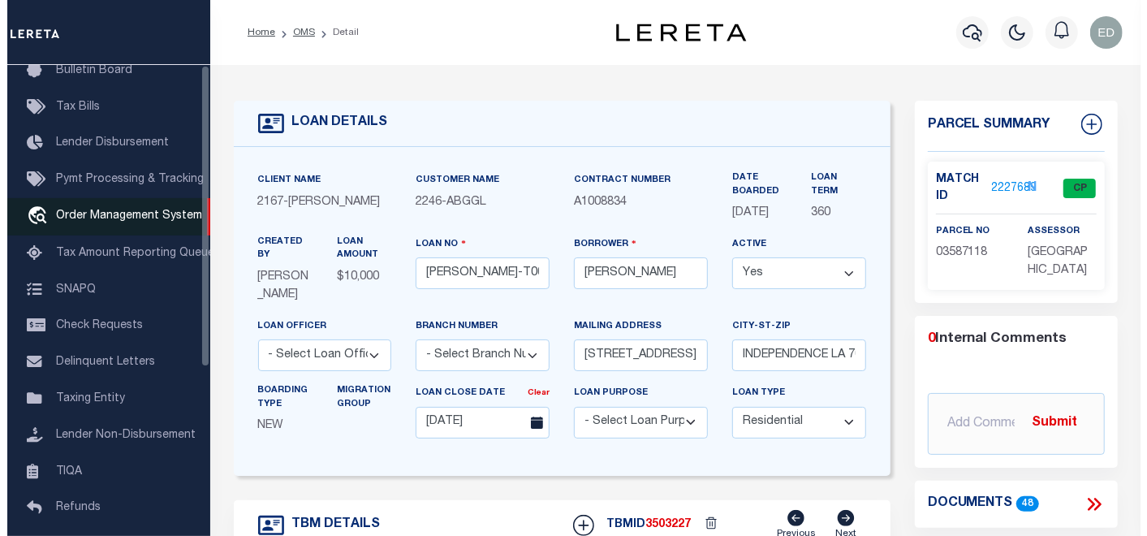
scroll to position [0, 0]
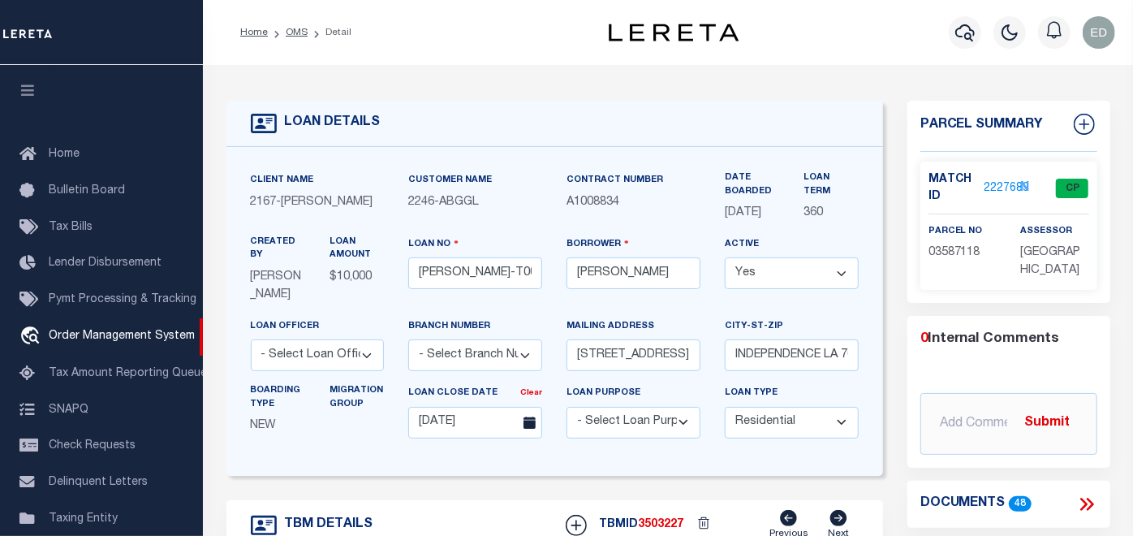
click at [31, 99] on button "button" at bounding box center [27, 92] width 55 height 55
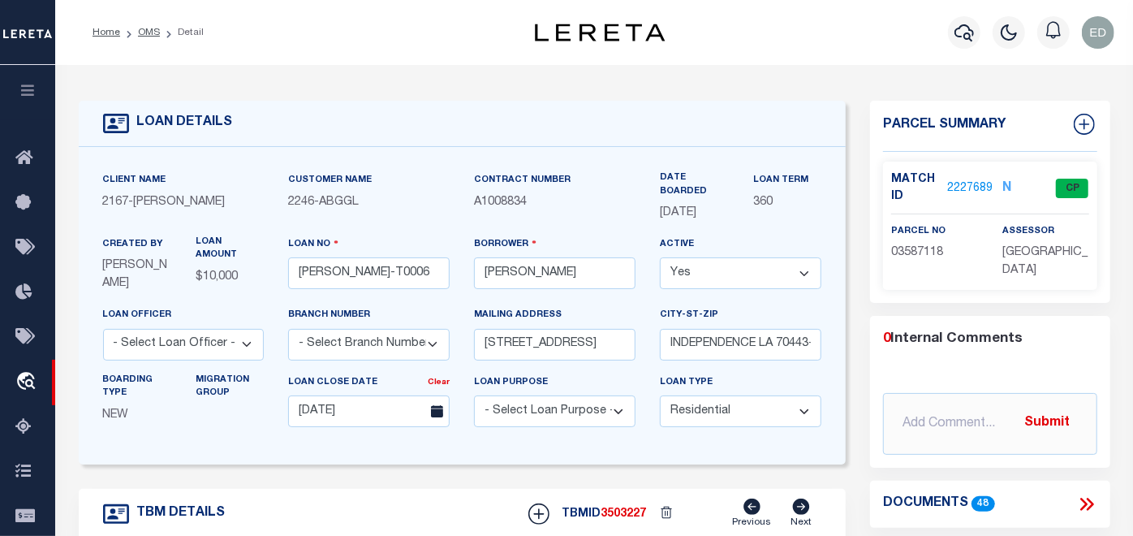
click at [1085, 498] on icon at bounding box center [1086, 504] width 21 height 21
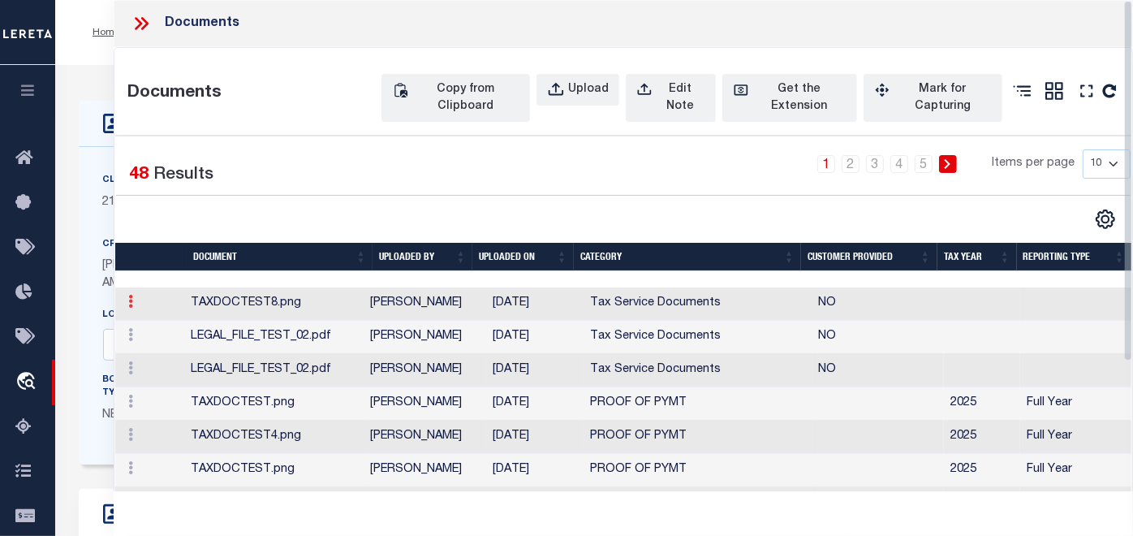
click at [128, 308] on icon at bounding box center [130, 301] width 5 height 13
click at [166, 341] on link "Edit Note" at bounding box center [168, 327] width 90 height 27
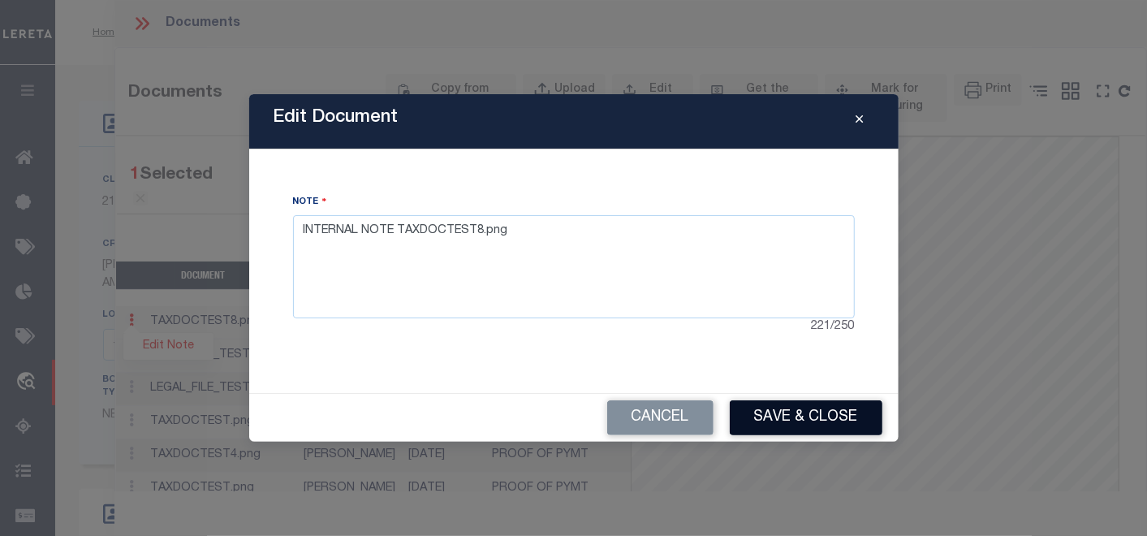
click at [790, 416] on button "Save & Close" at bounding box center [806, 417] width 153 height 35
